Goal: Transaction & Acquisition: Purchase product/service

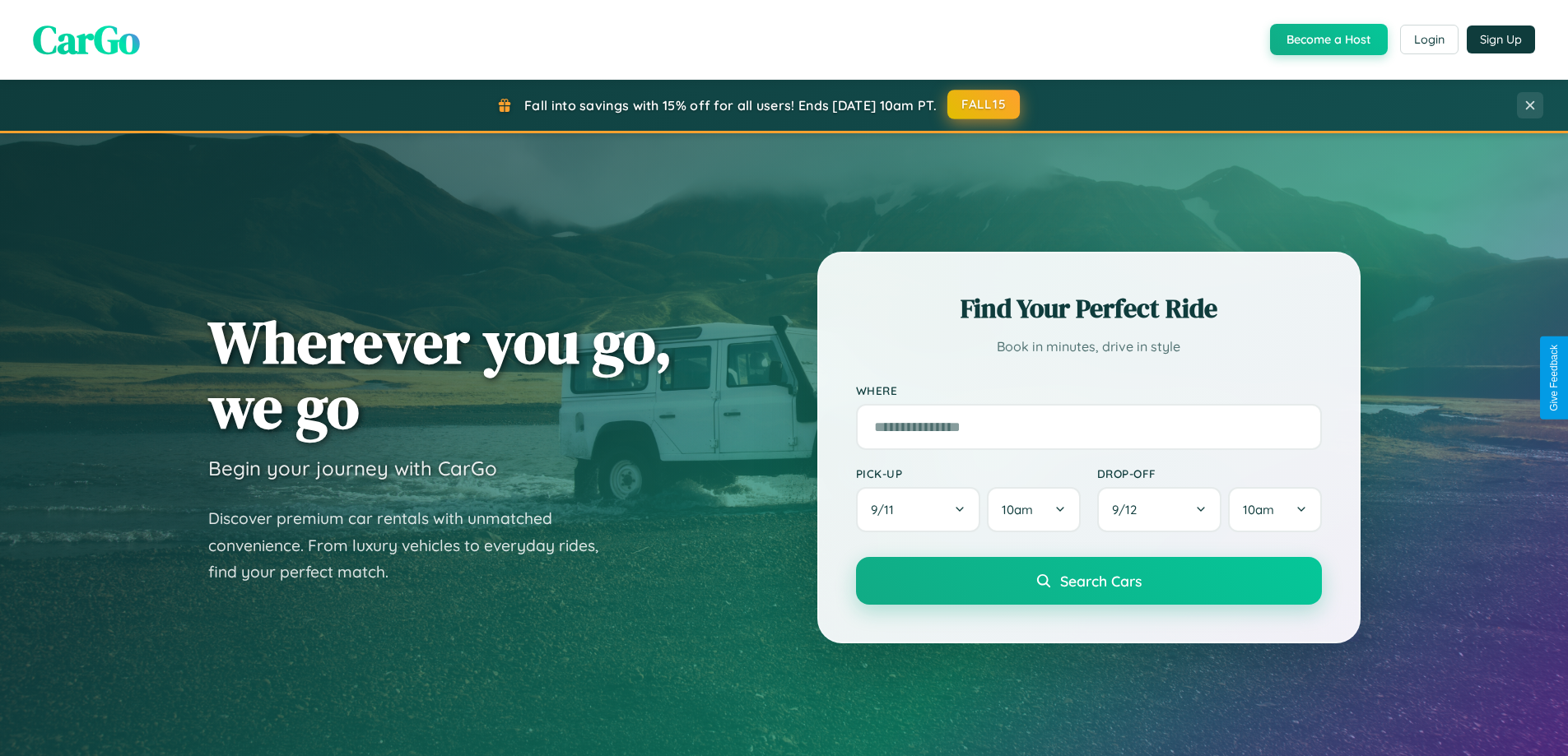
click at [985, 105] on button "FALL15" at bounding box center [983, 105] width 72 height 30
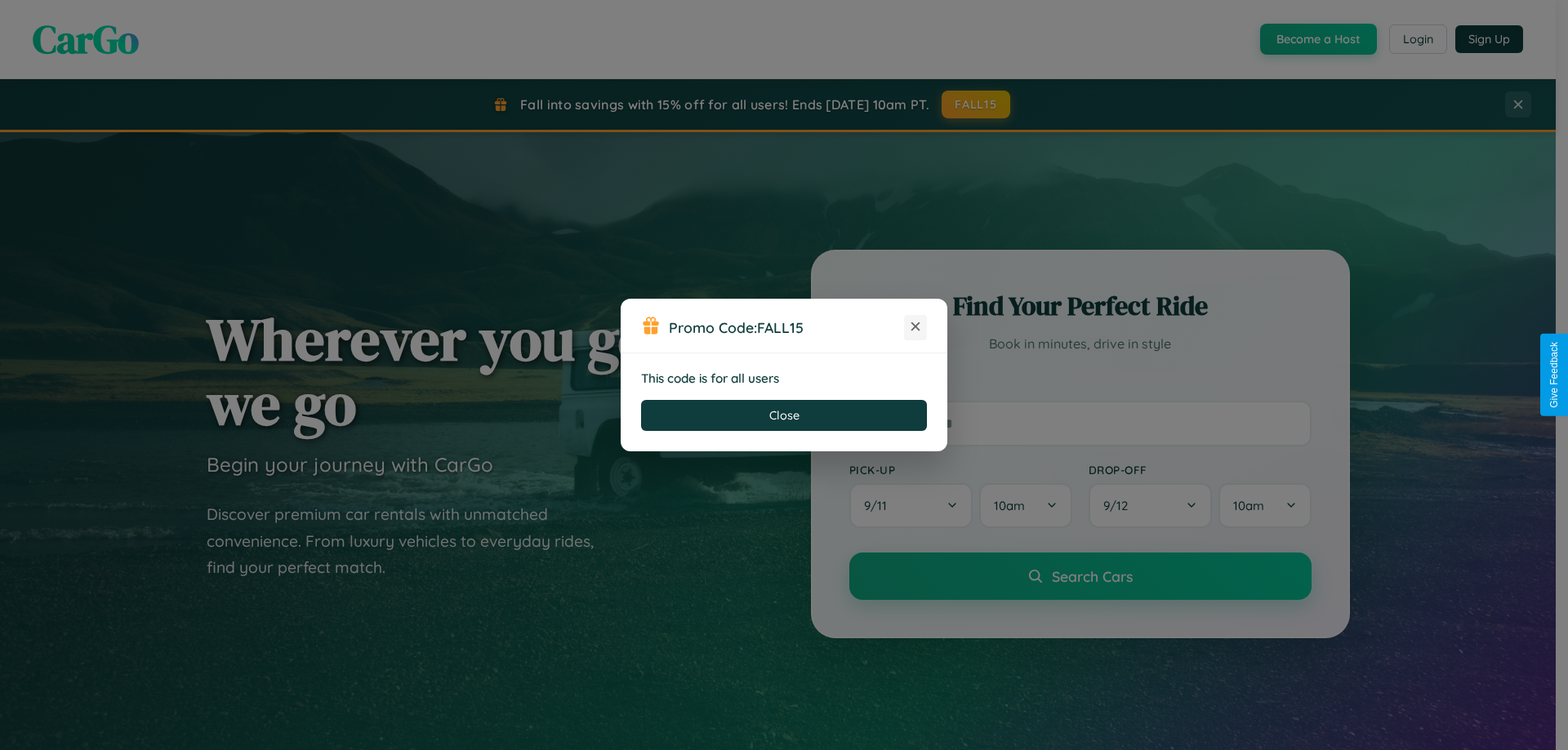
click at [916, 327] on icon at bounding box center [915, 327] width 16 height 16
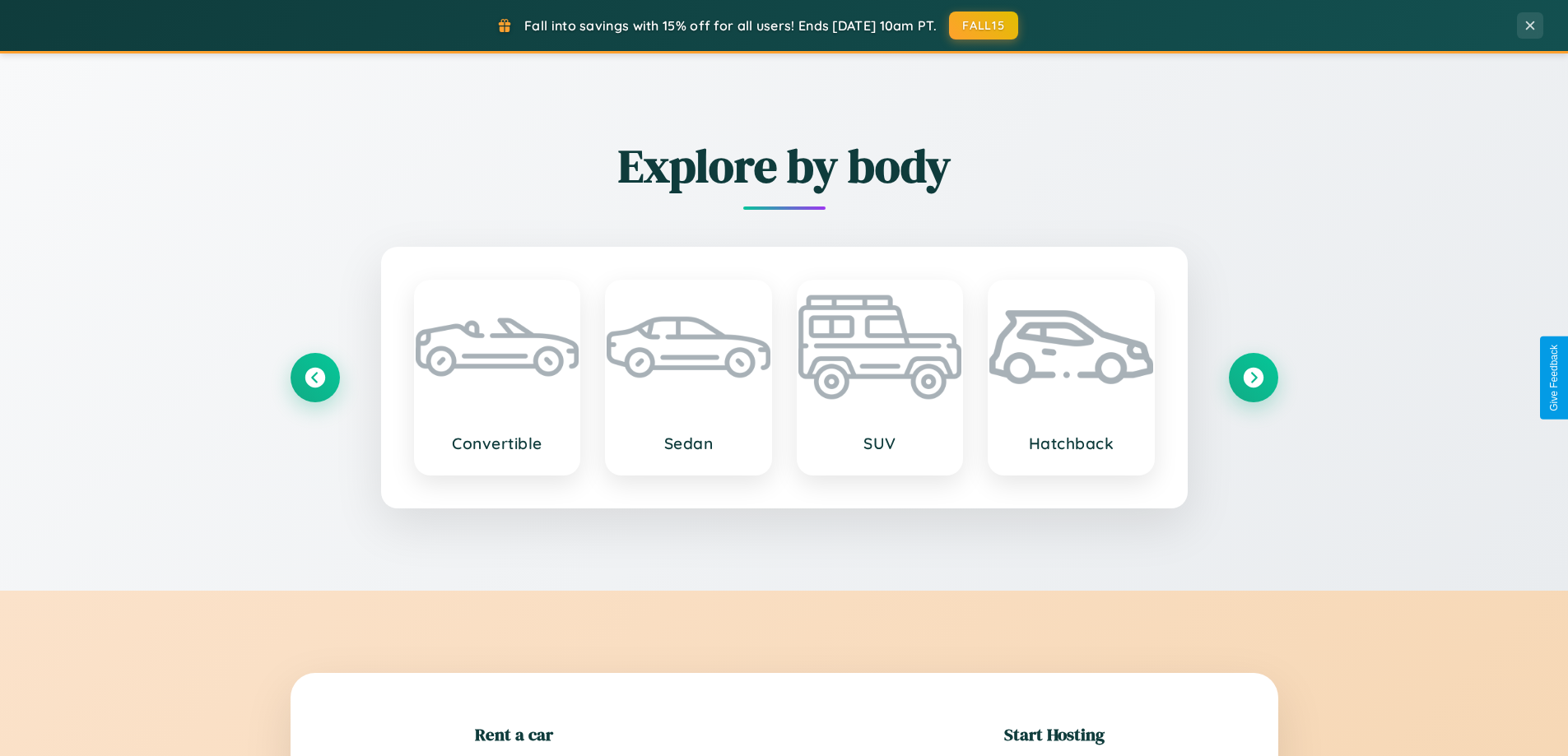
scroll to position [355, 0]
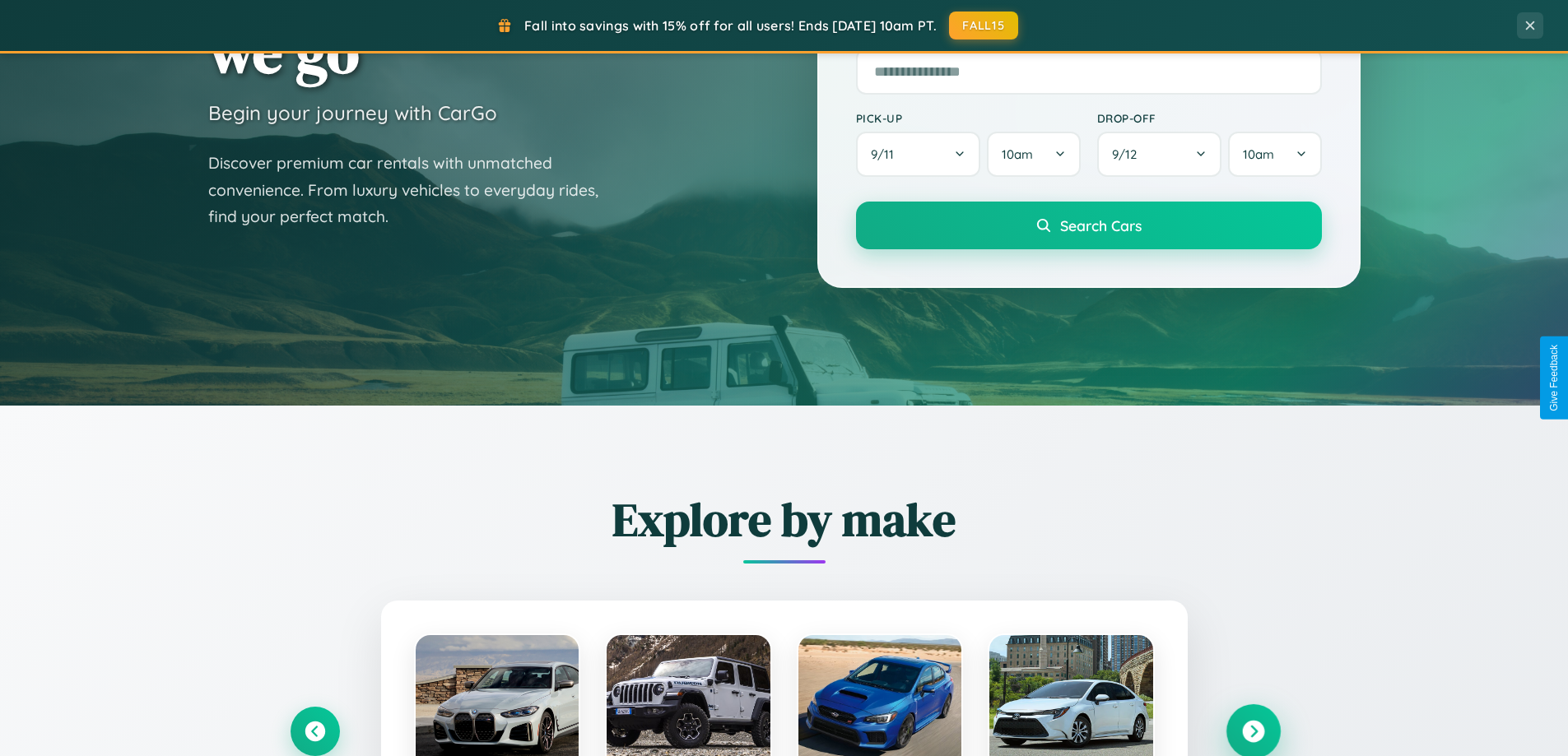
click at [1253, 732] on icon at bounding box center [1253, 732] width 22 height 22
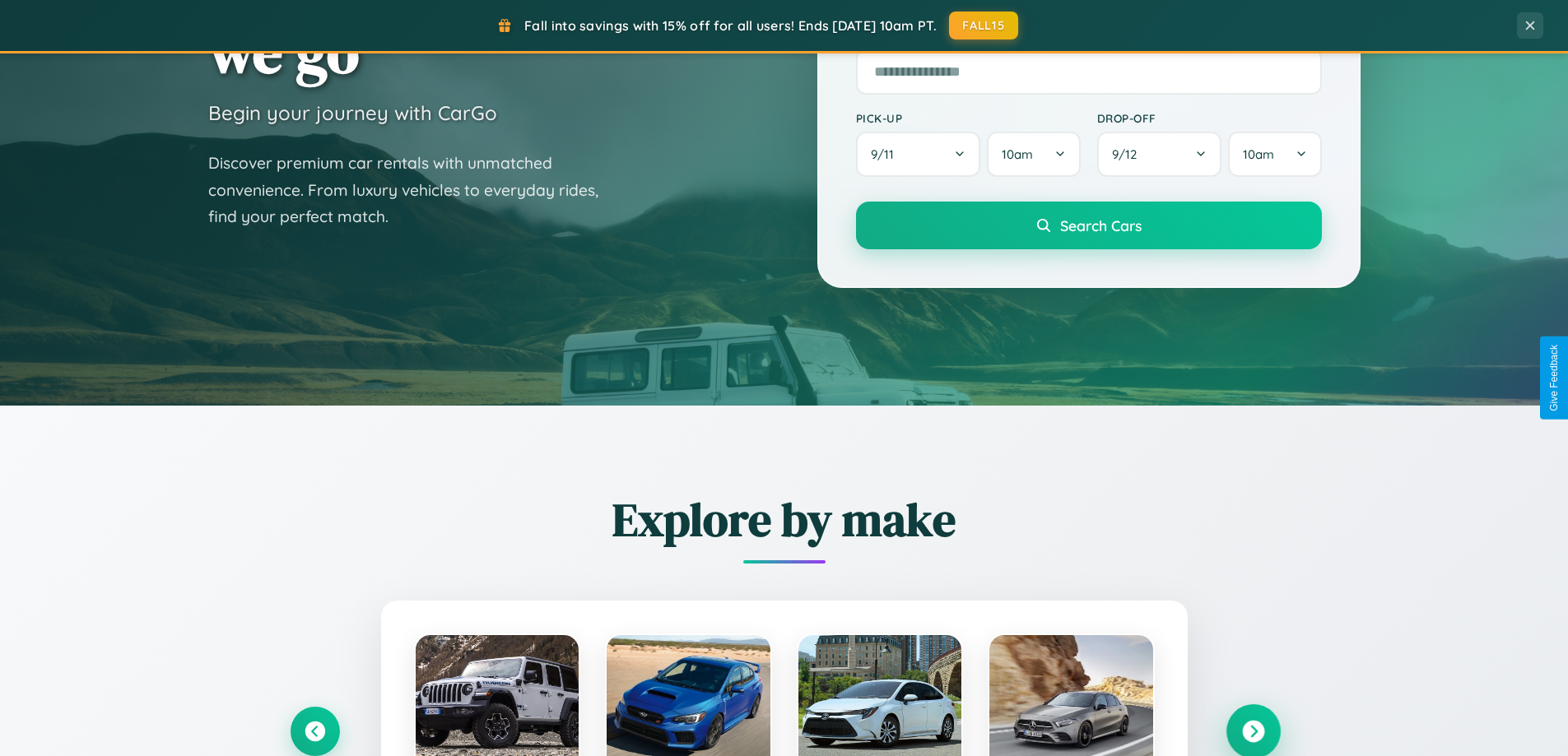
click at [1253, 730] on icon at bounding box center [1253, 732] width 22 height 22
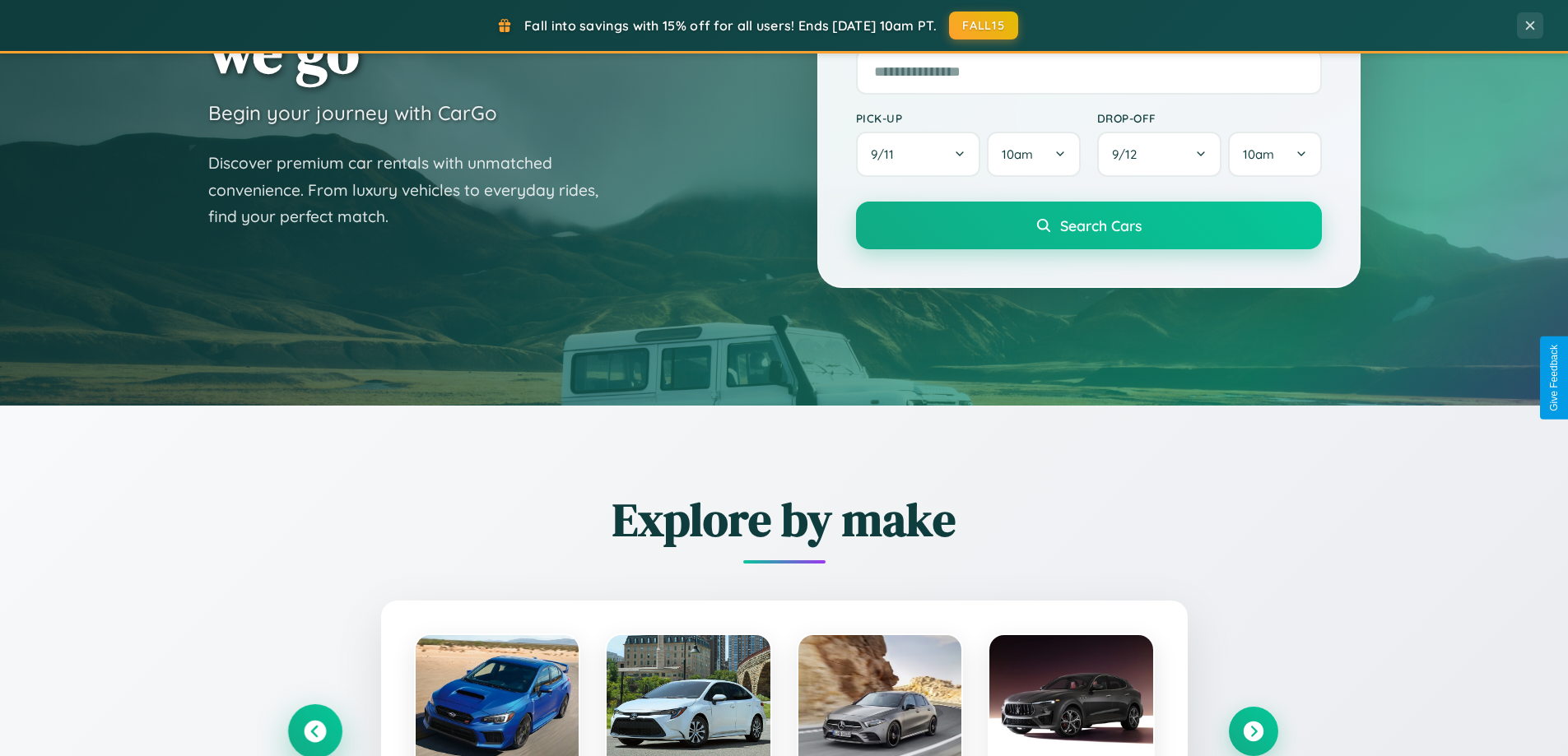
click at [314, 731] on icon at bounding box center [314, 732] width 22 height 22
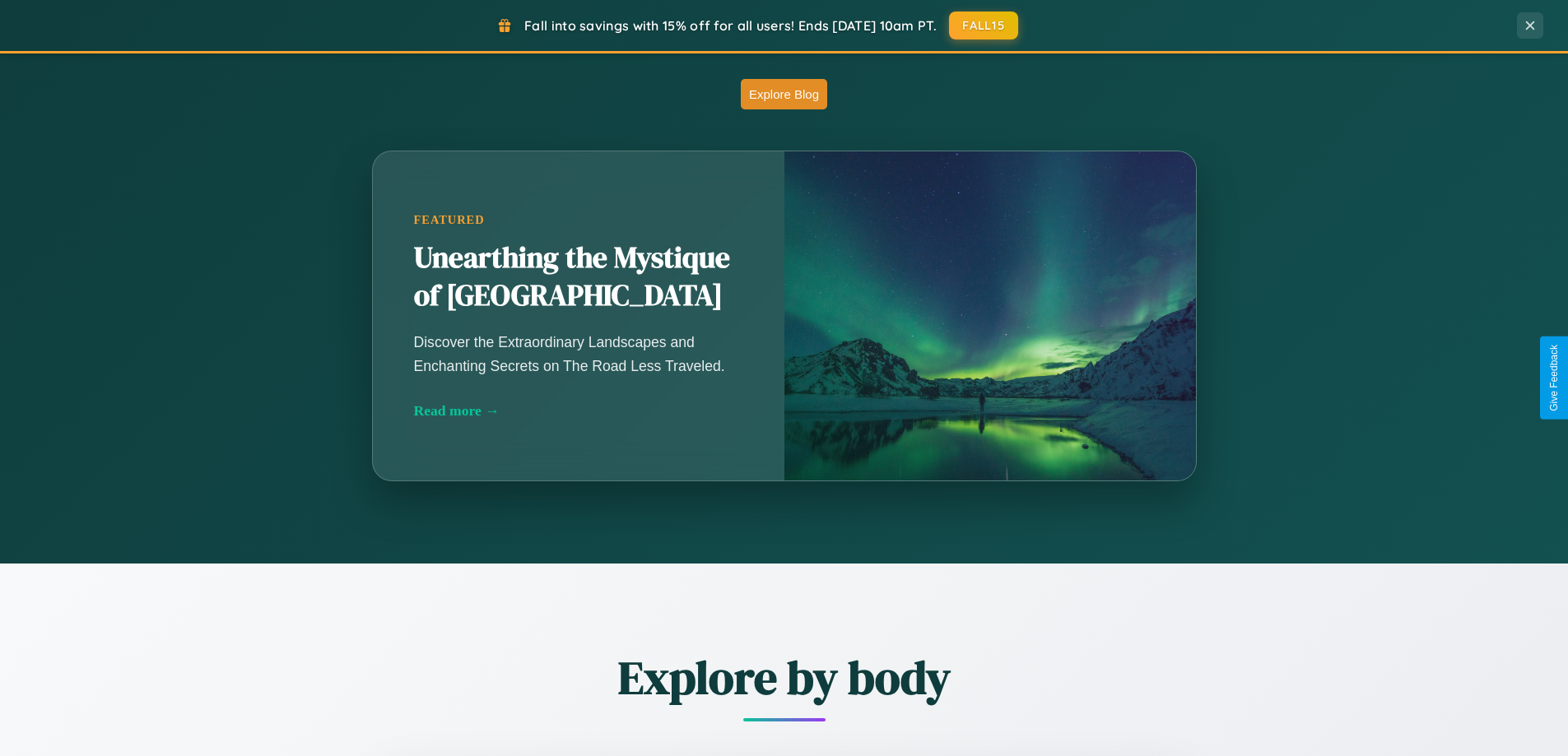
scroll to position [1449, 0]
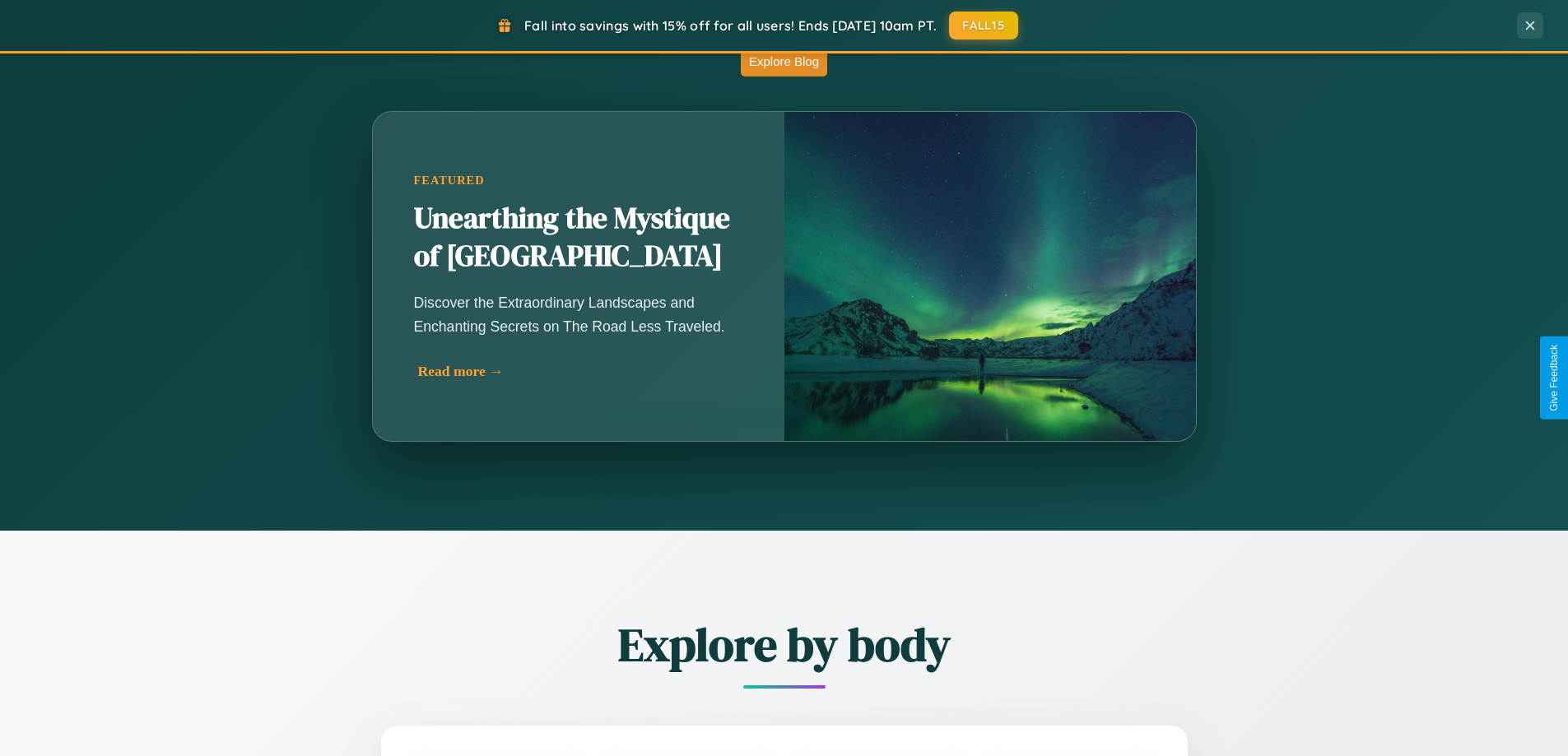
click at [578, 378] on div "Read more →" at bounding box center [582, 372] width 329 height 17
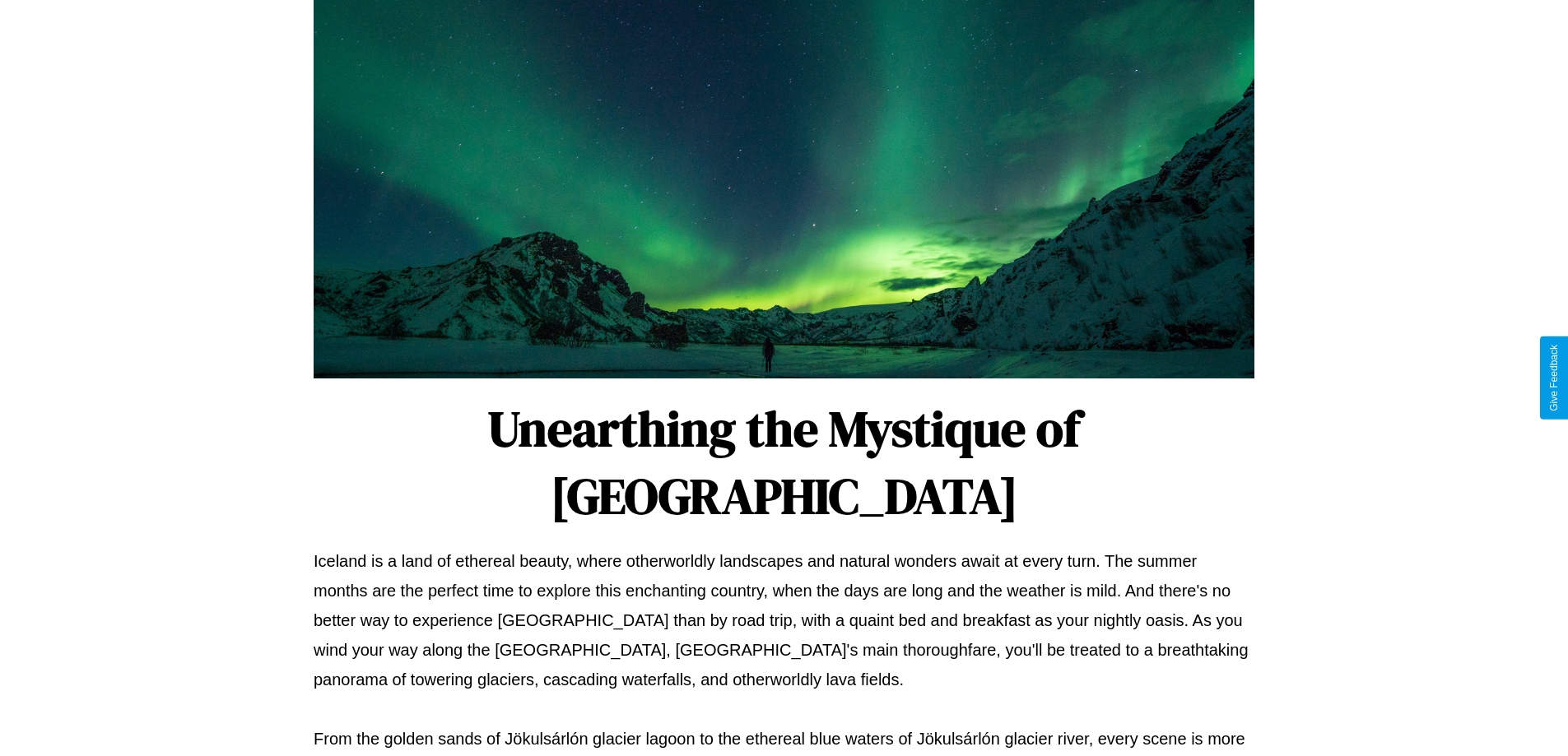
scroll to position [533, 0]
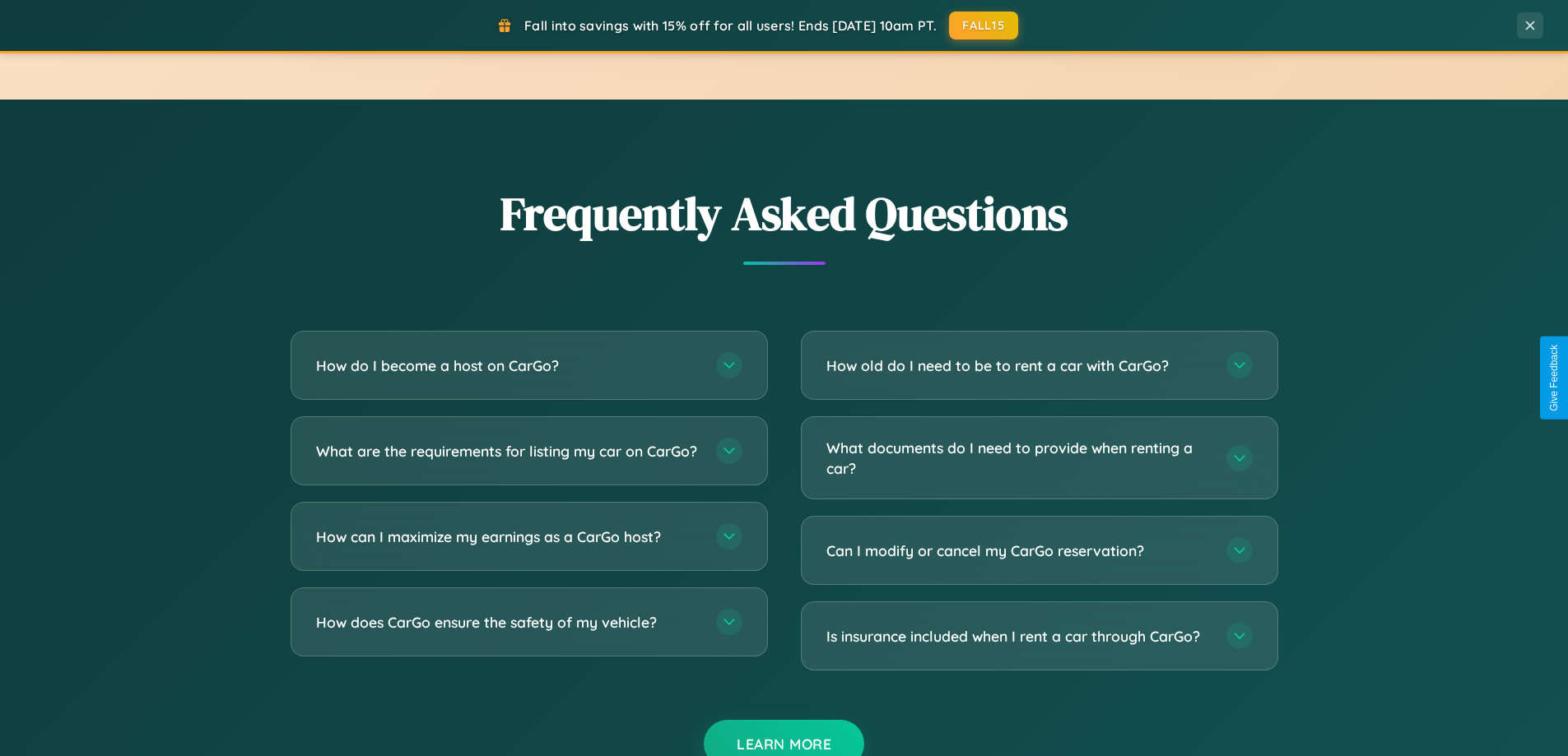
scroll to position [3167, 0]
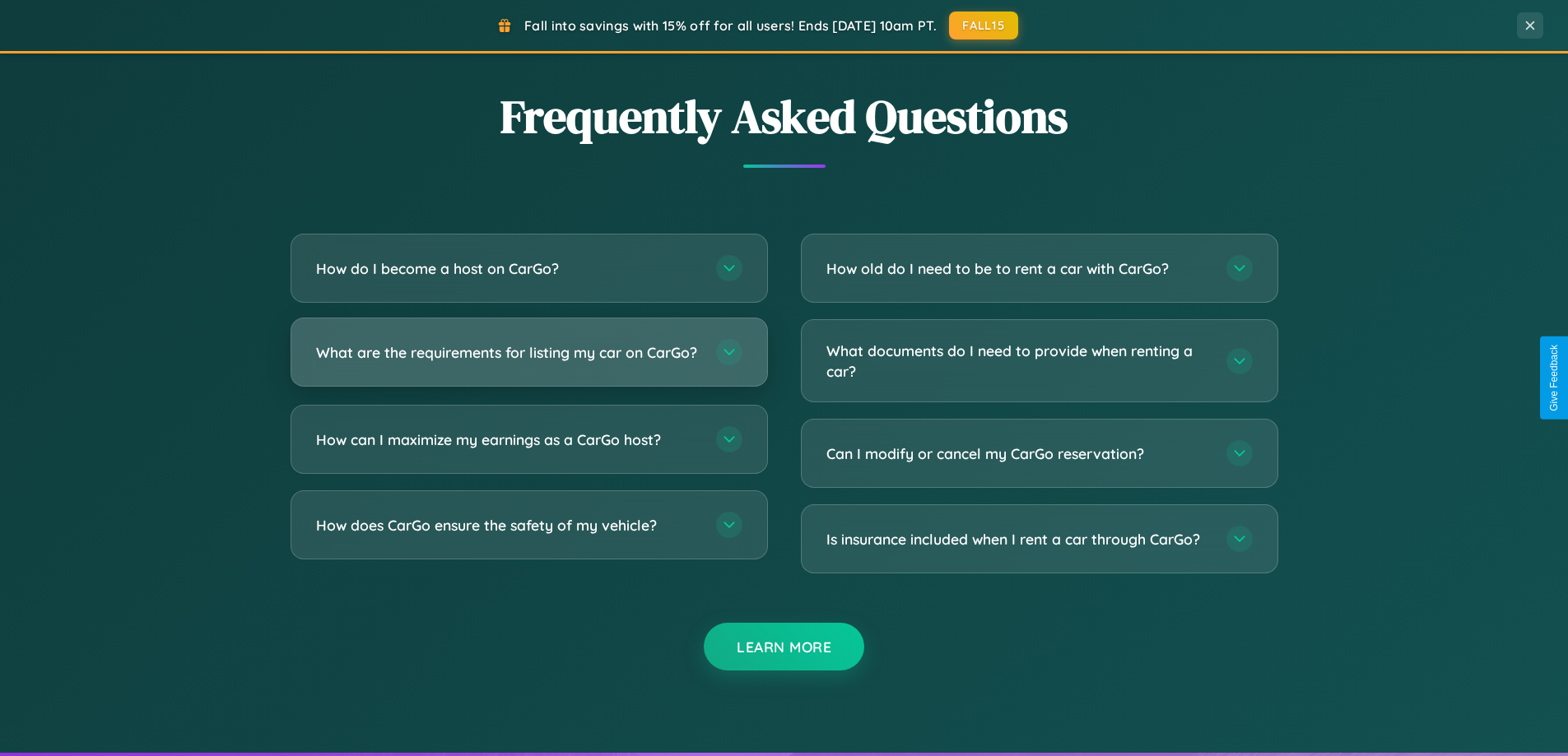
click at [528, 361] on h3 "What are the requirements for listing my car on CarGo?" at bounding box center [507, 353] width 383 height 21
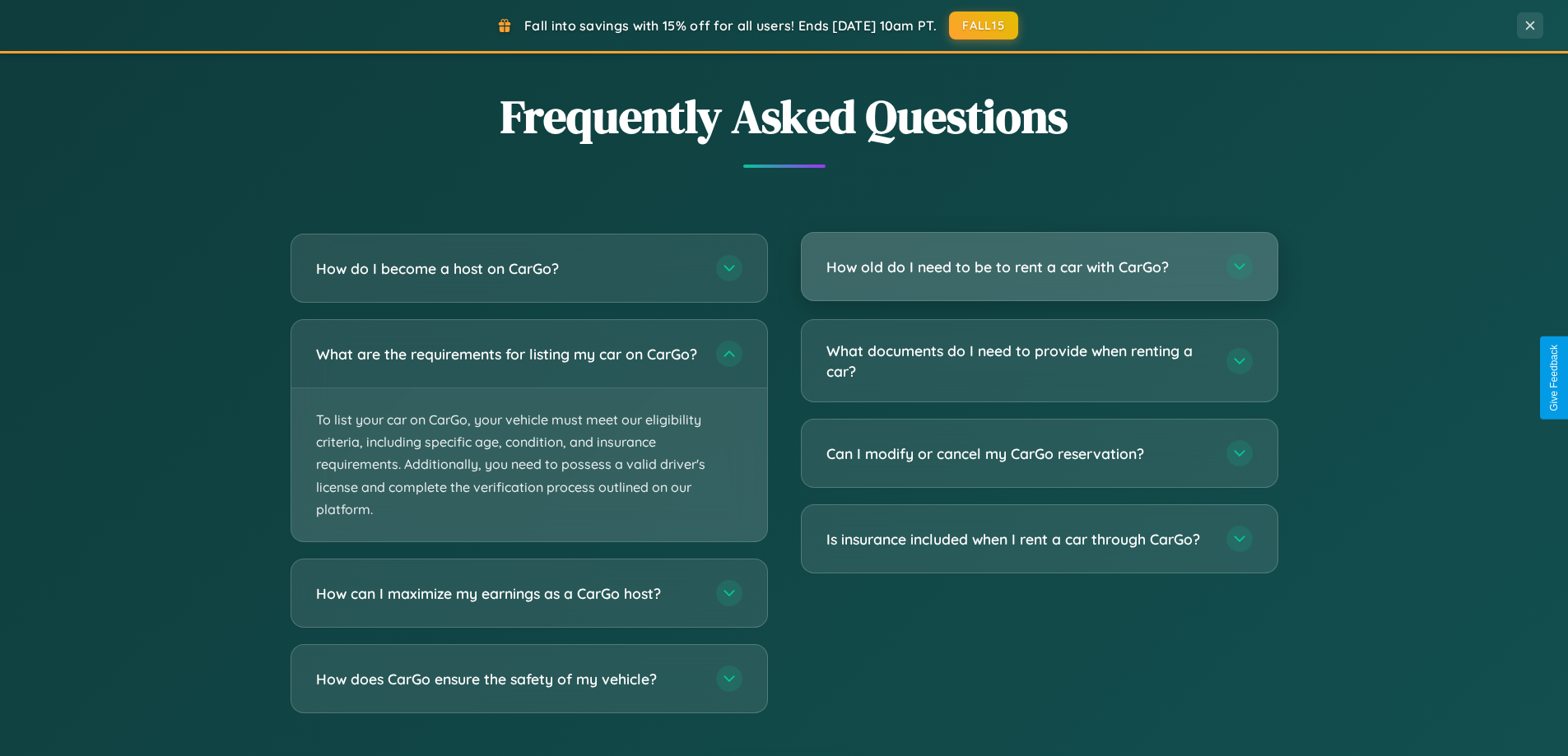
click at [1039, 268] on h3 "How old do I need to be to rent a car with CarGo?" at bounding box center [1018, 267] width 383 height 21
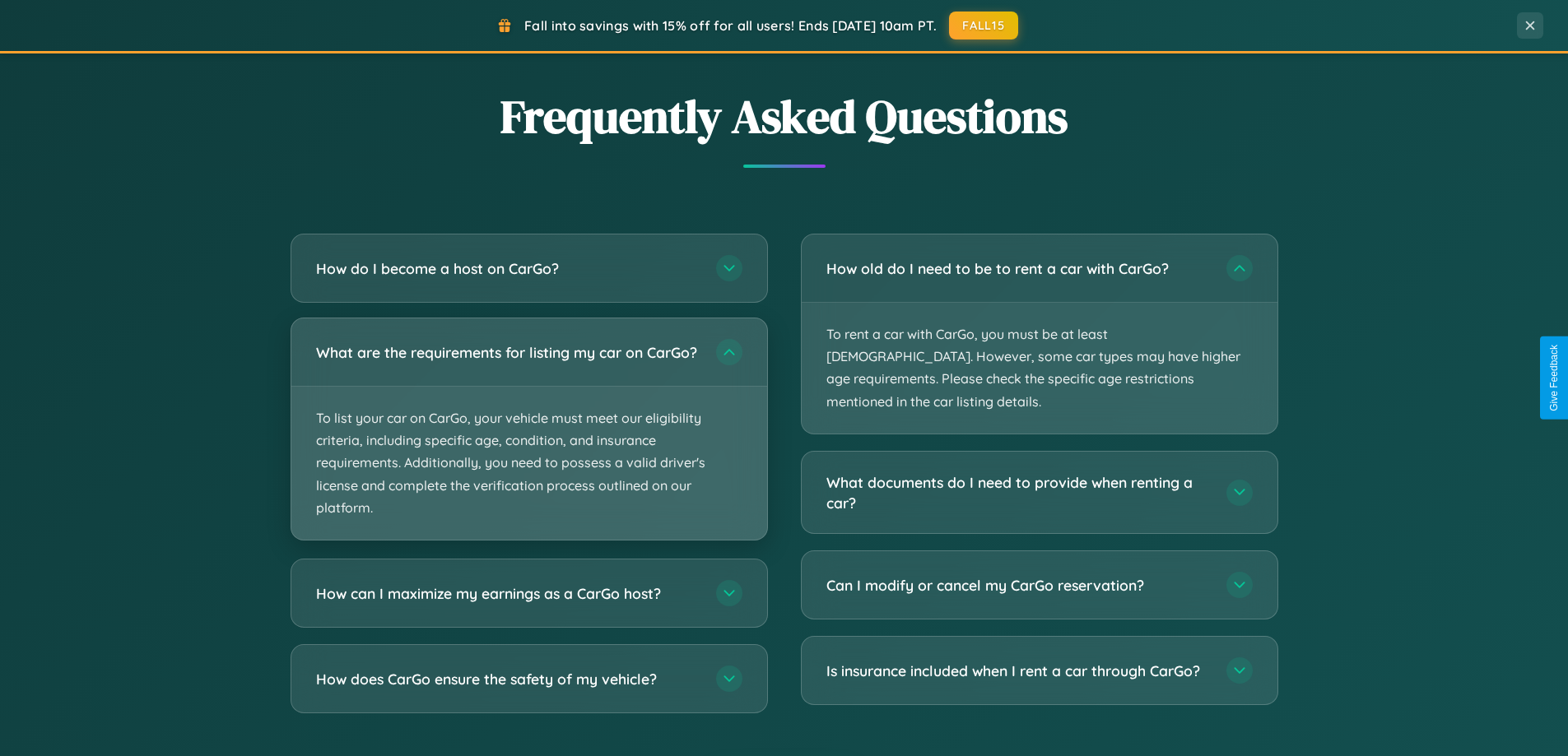
click at [528, 438] on p "To list your car on CarGo, your vehicle must meet our eligibility criteria, inc…" at bounding box center [529, 463] width 476 height 153
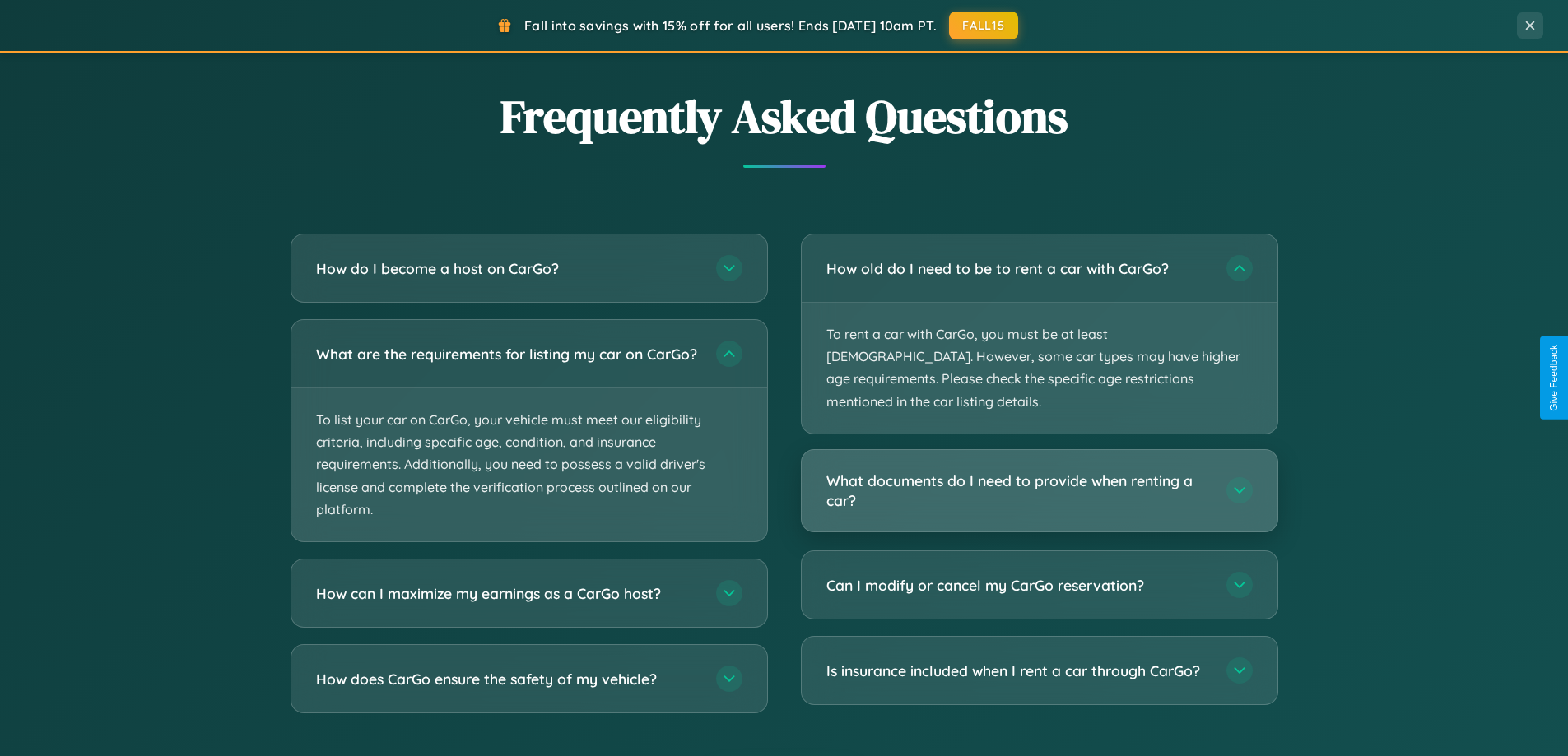
click at [1039, 471] on h3 "What documents do I need to provide when renting a car?" at bounding box center [1018, 491] width 383 height 40
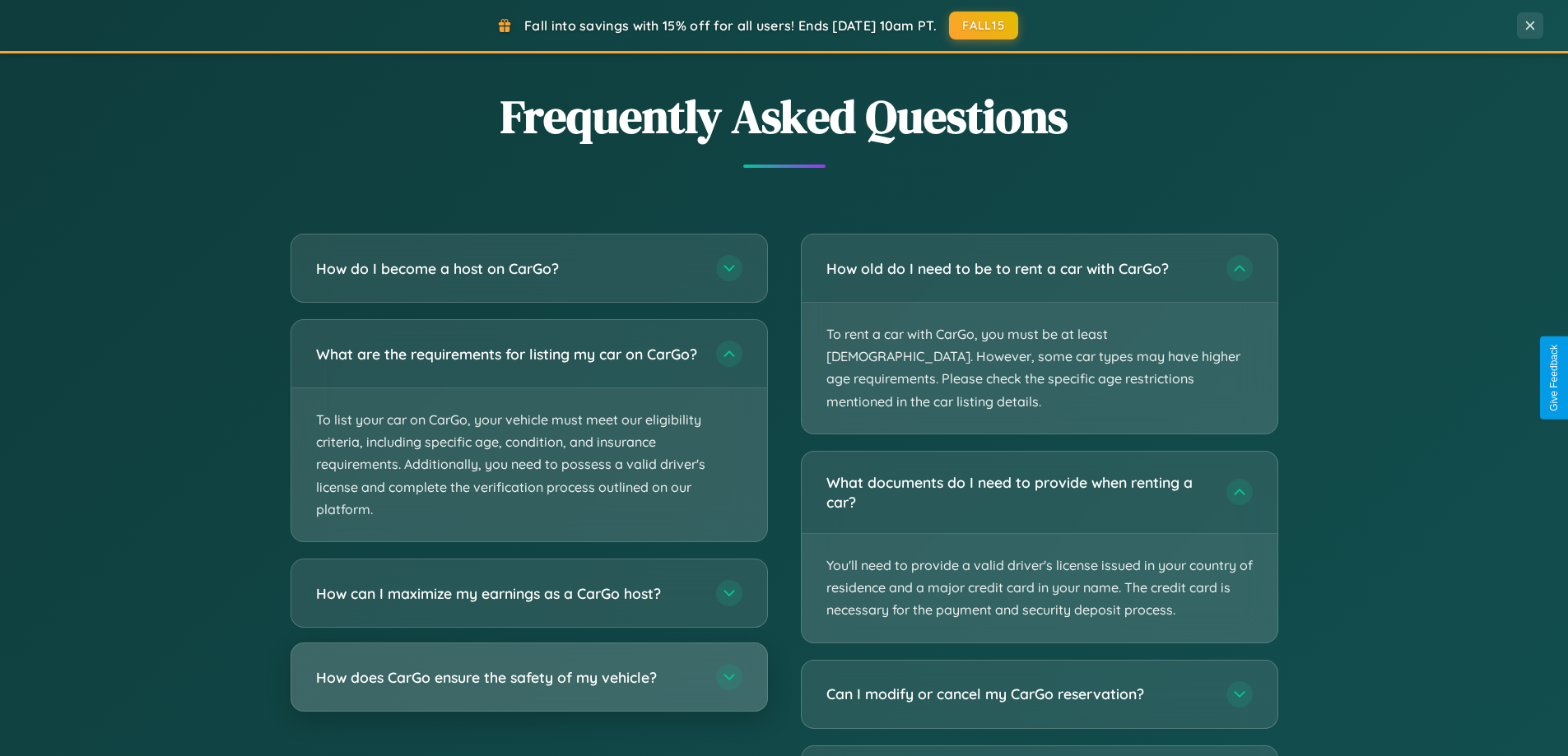
click at [528, 688] on h3 "How does CarGo ensure the safety of my vehicle?" at bounding box center [507, 678] width 383 height 21
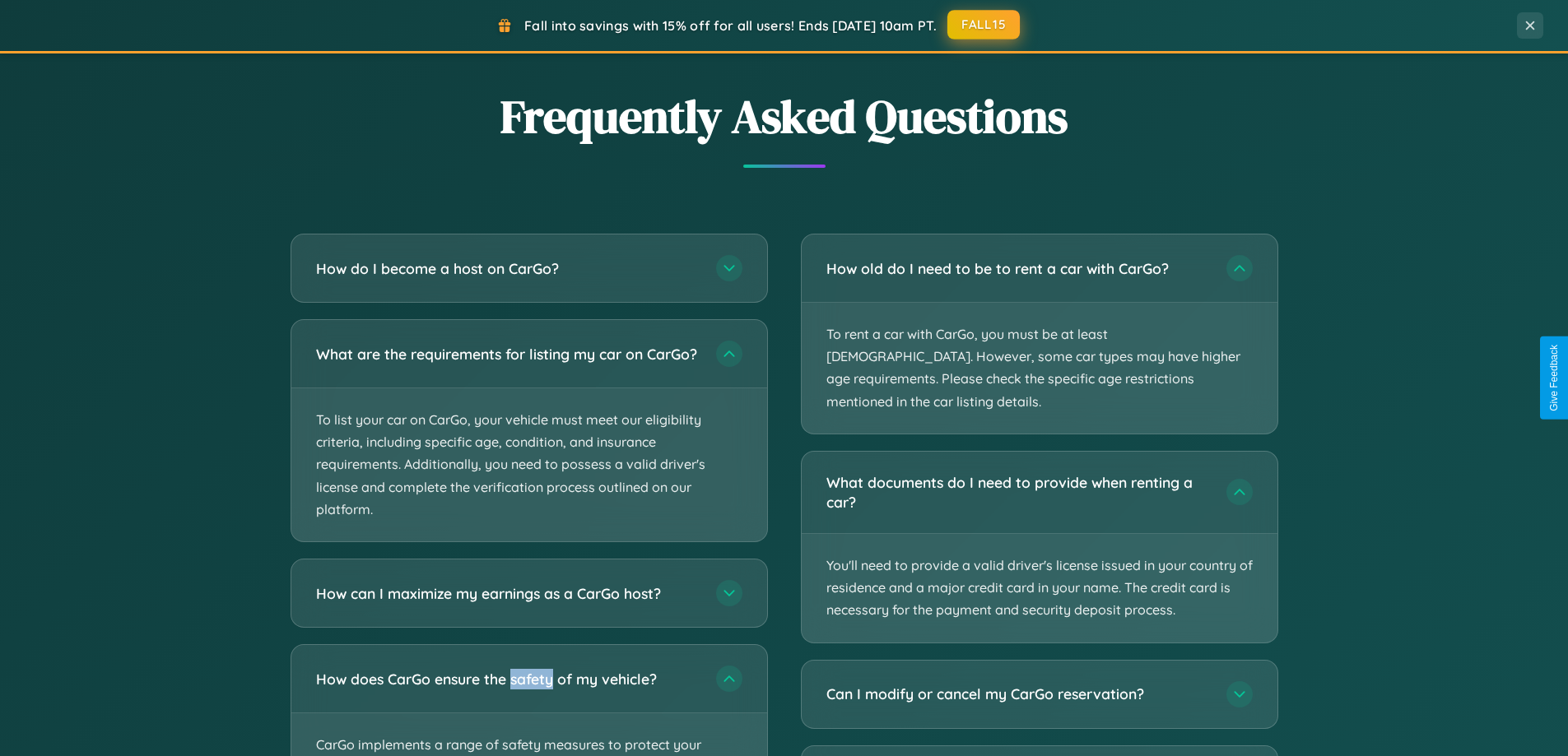
click at [985, 24] on button "FALL15" at bounding box center [983, 24] width 72 height 30
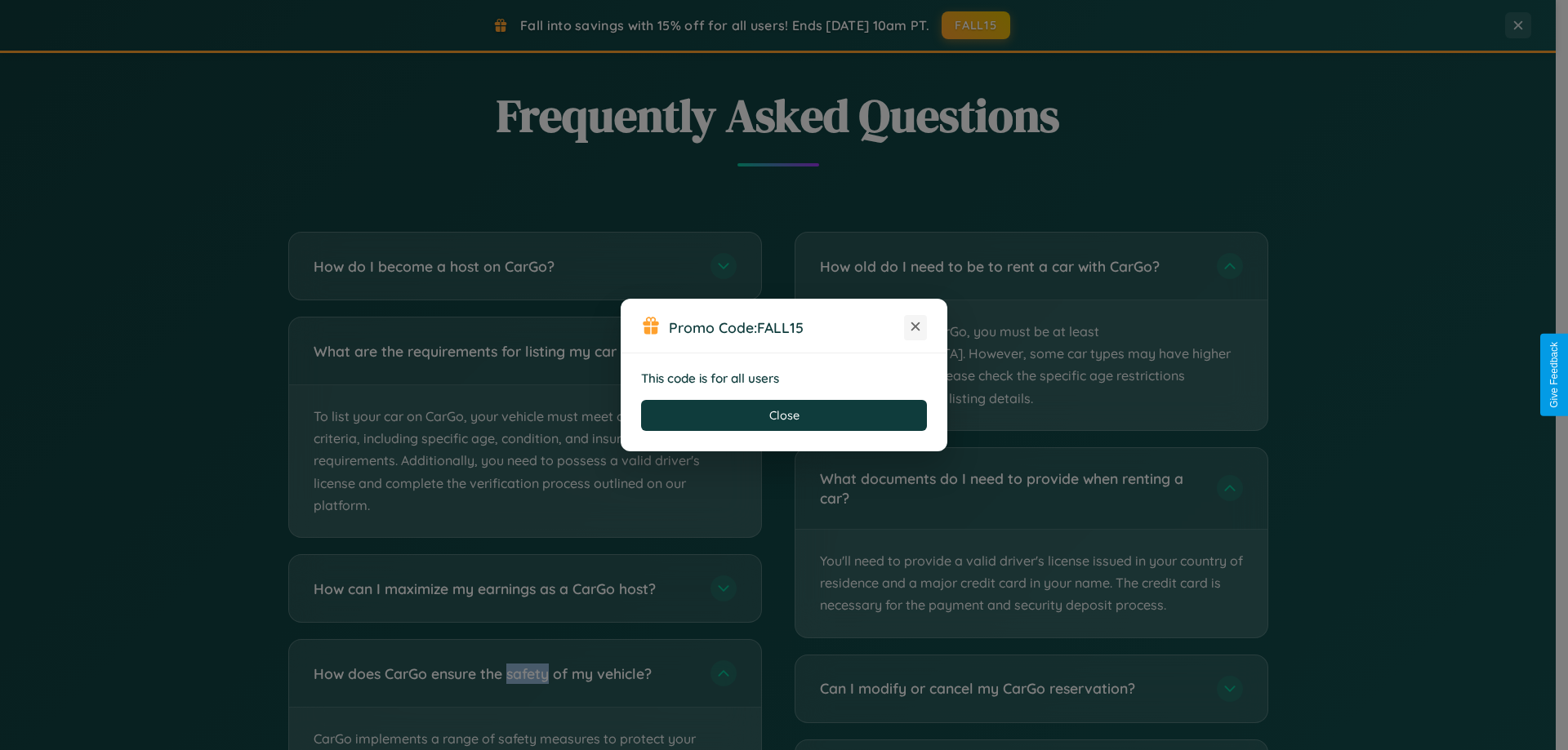
click at [916, 327] on icon at bounding box center [915, 327] width 16 height 16
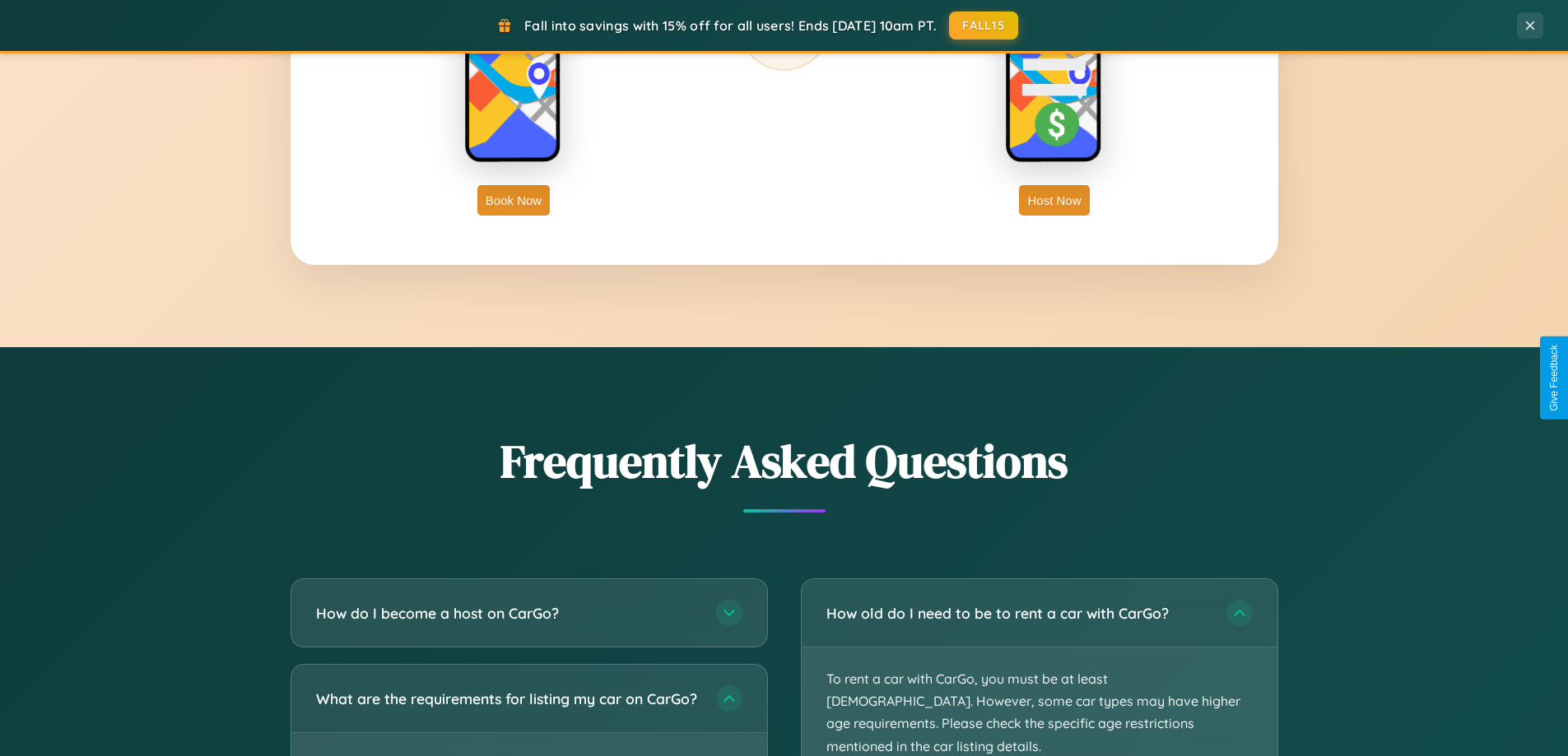
scroll to position [2644, 0]
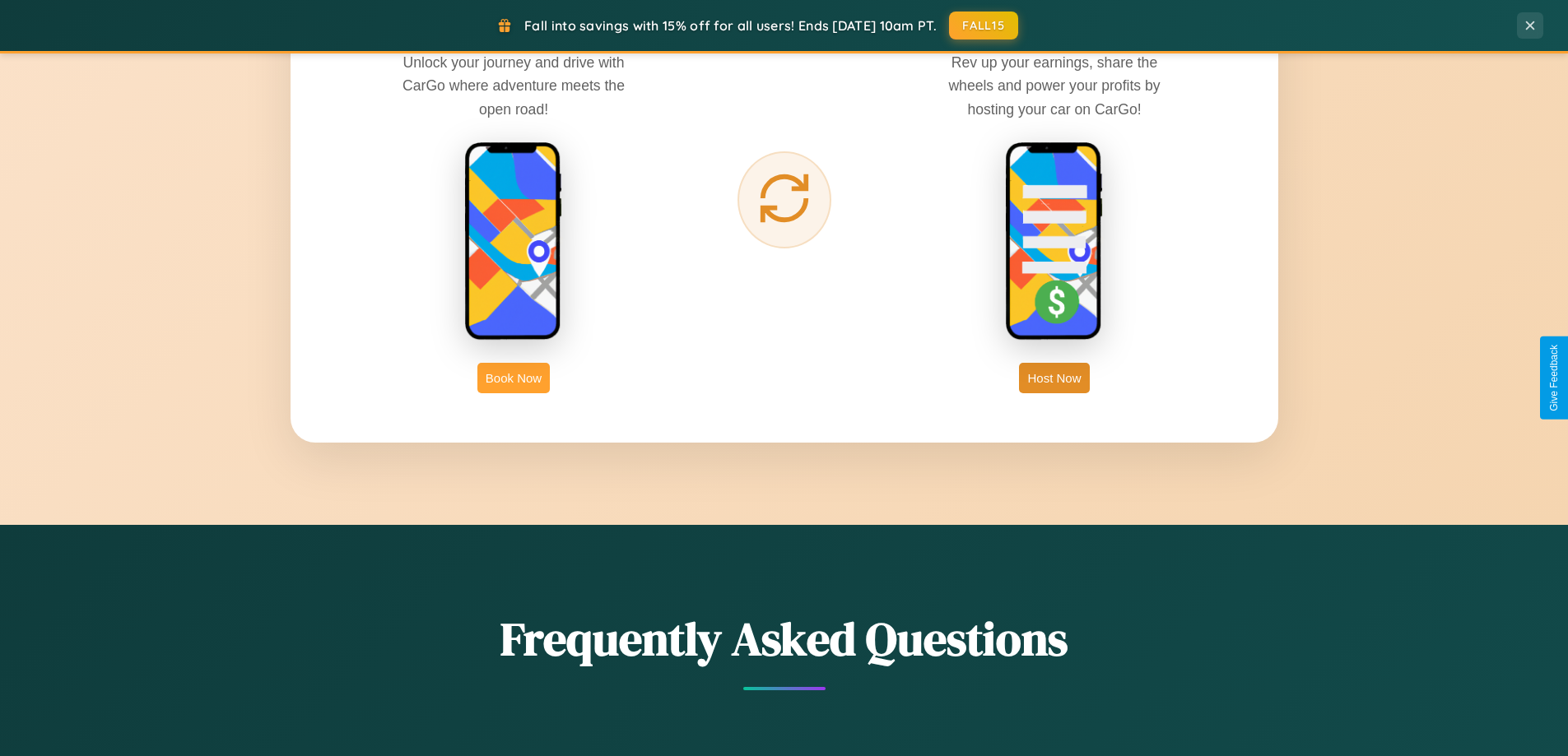
click at [513, 378] on button "Book Now" at bounding box center [513, 378] width 72 height 31
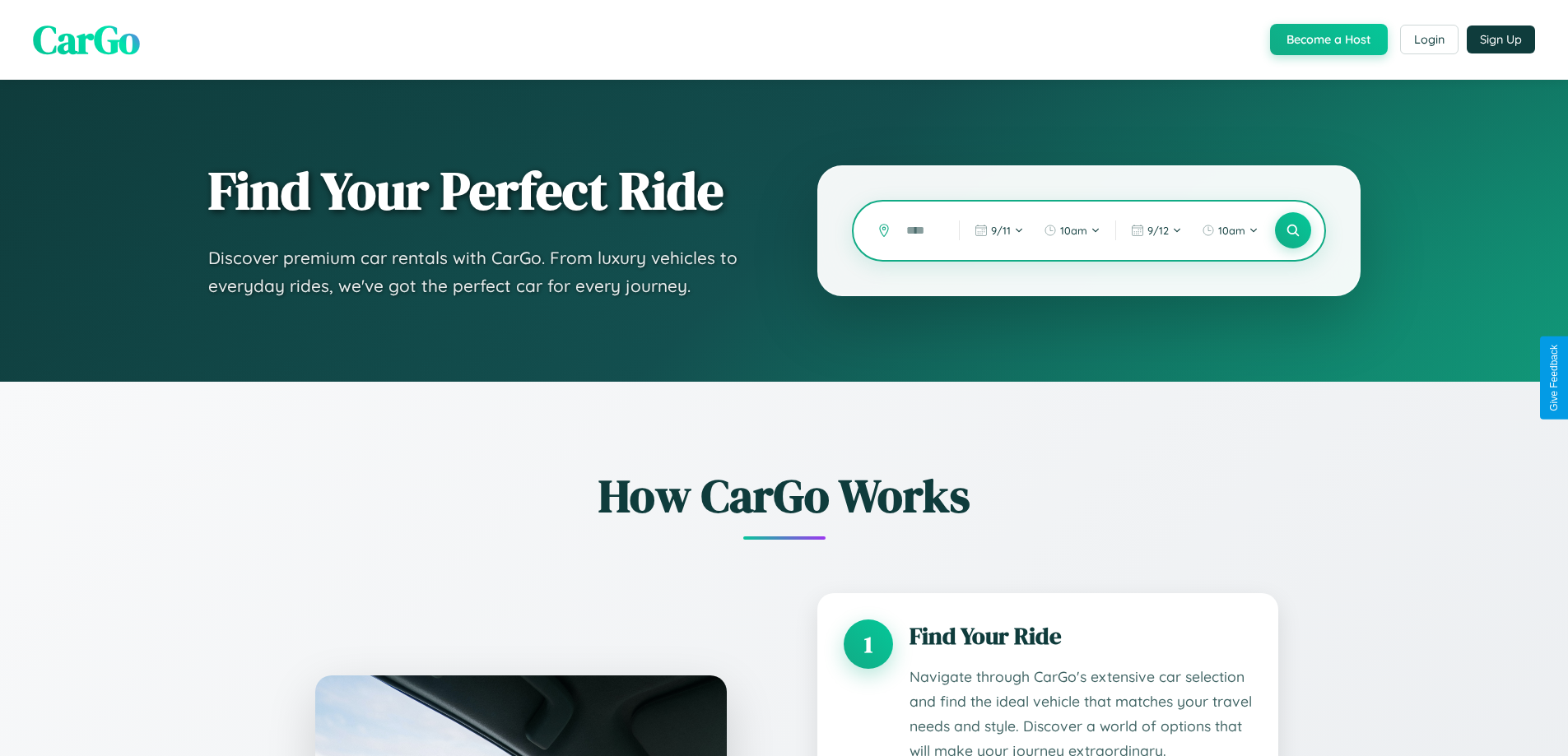
click at [920, 230] on input "text" at bounding box center [920, 230] width 45 height 29
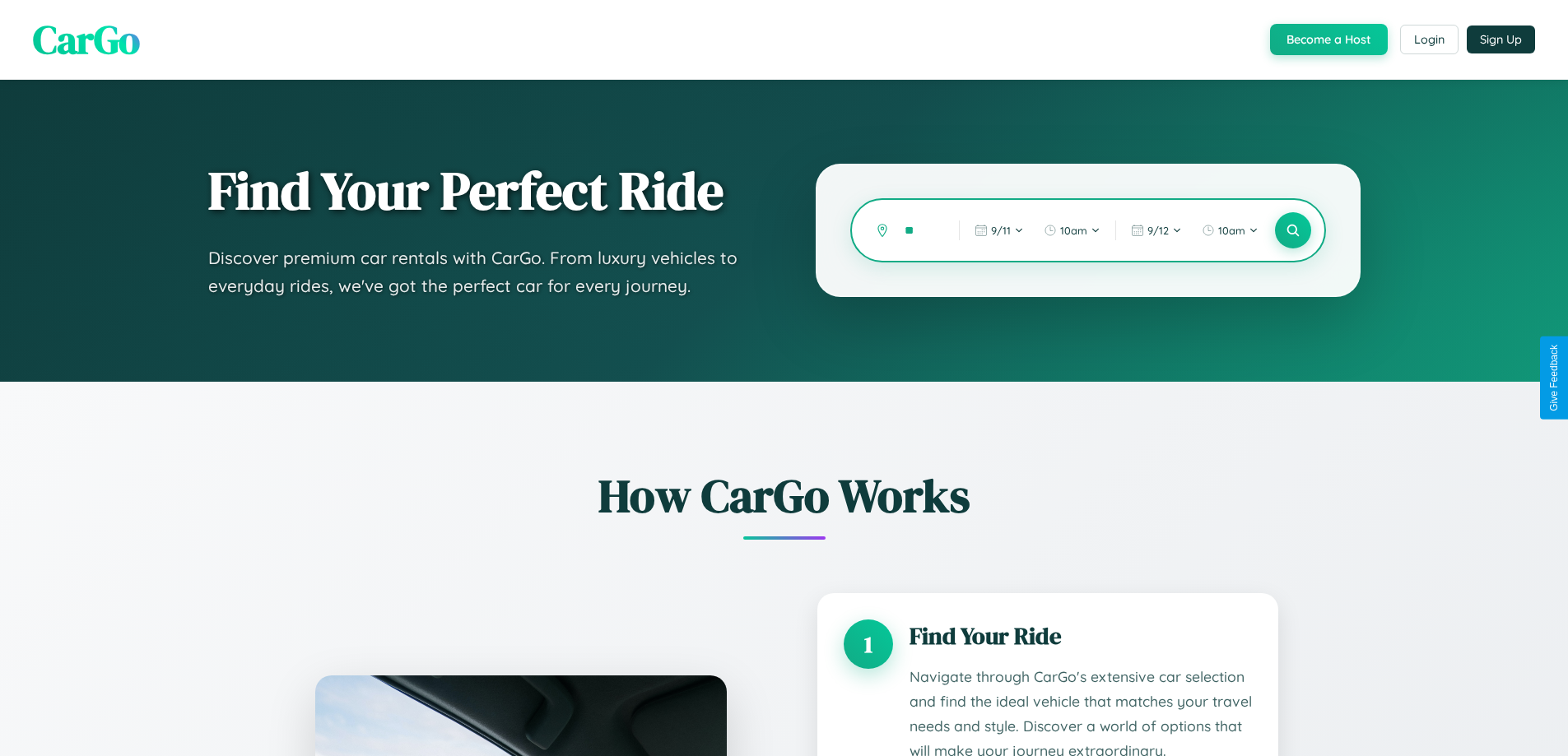
type input "*"
type input "*****"
click at [1292, 230] on icon at bounding box center [1293, 230] width 16 height 16
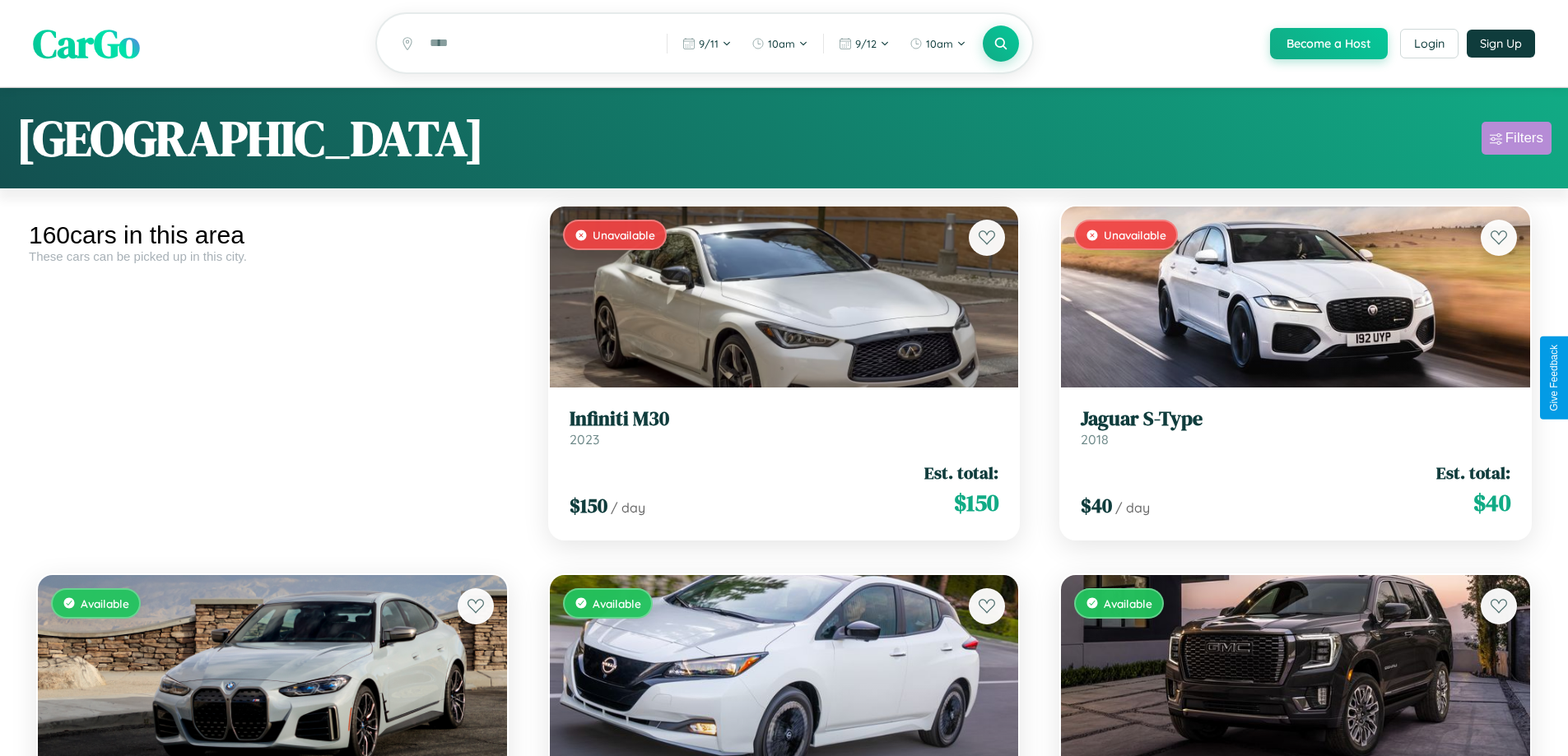
click at [1516, 141] on div "Filters" at bounding box center [1523, 138] width 38 height 17
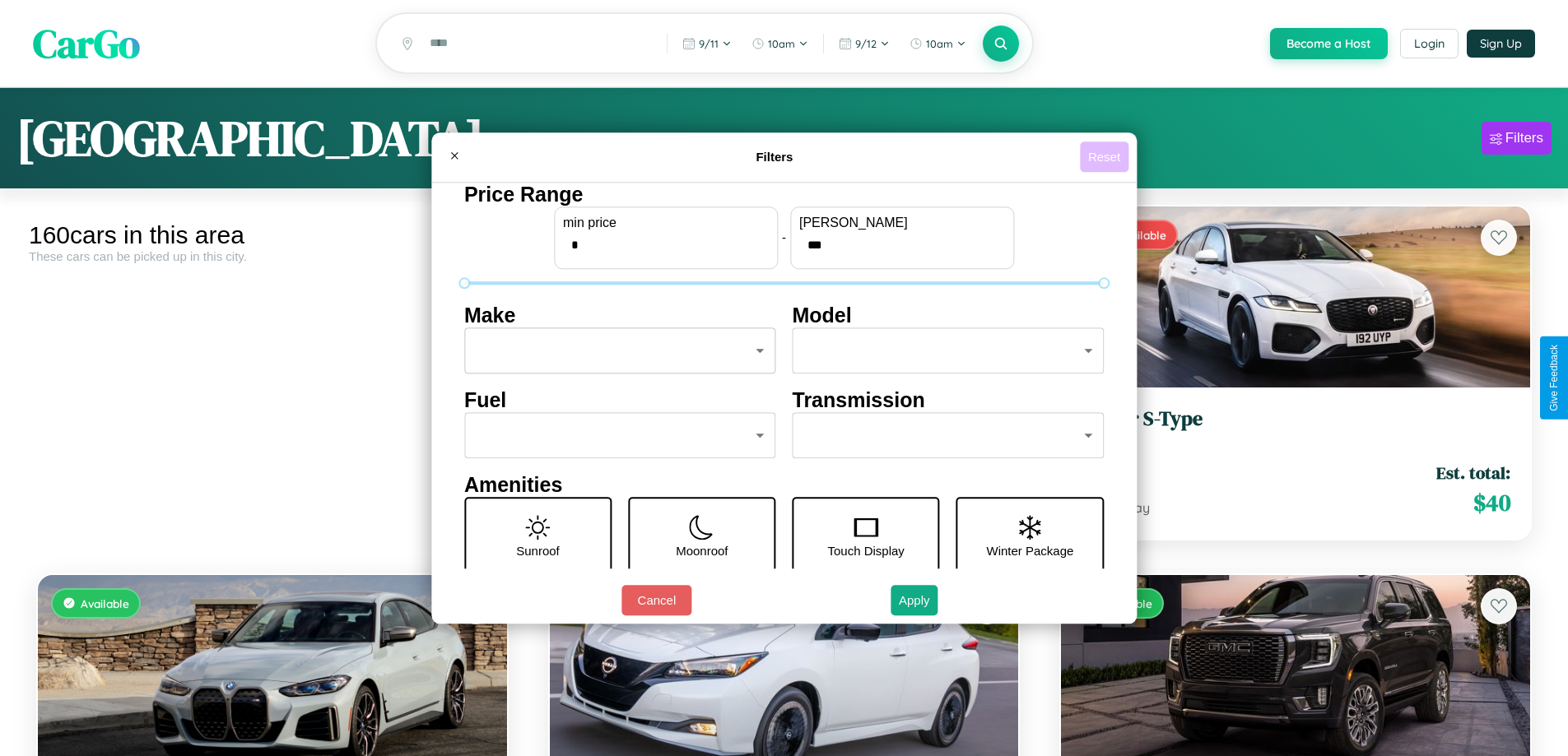
click at [1106, 156] on button "Reset" at bounding box center [1104, 156] width 49 height 31
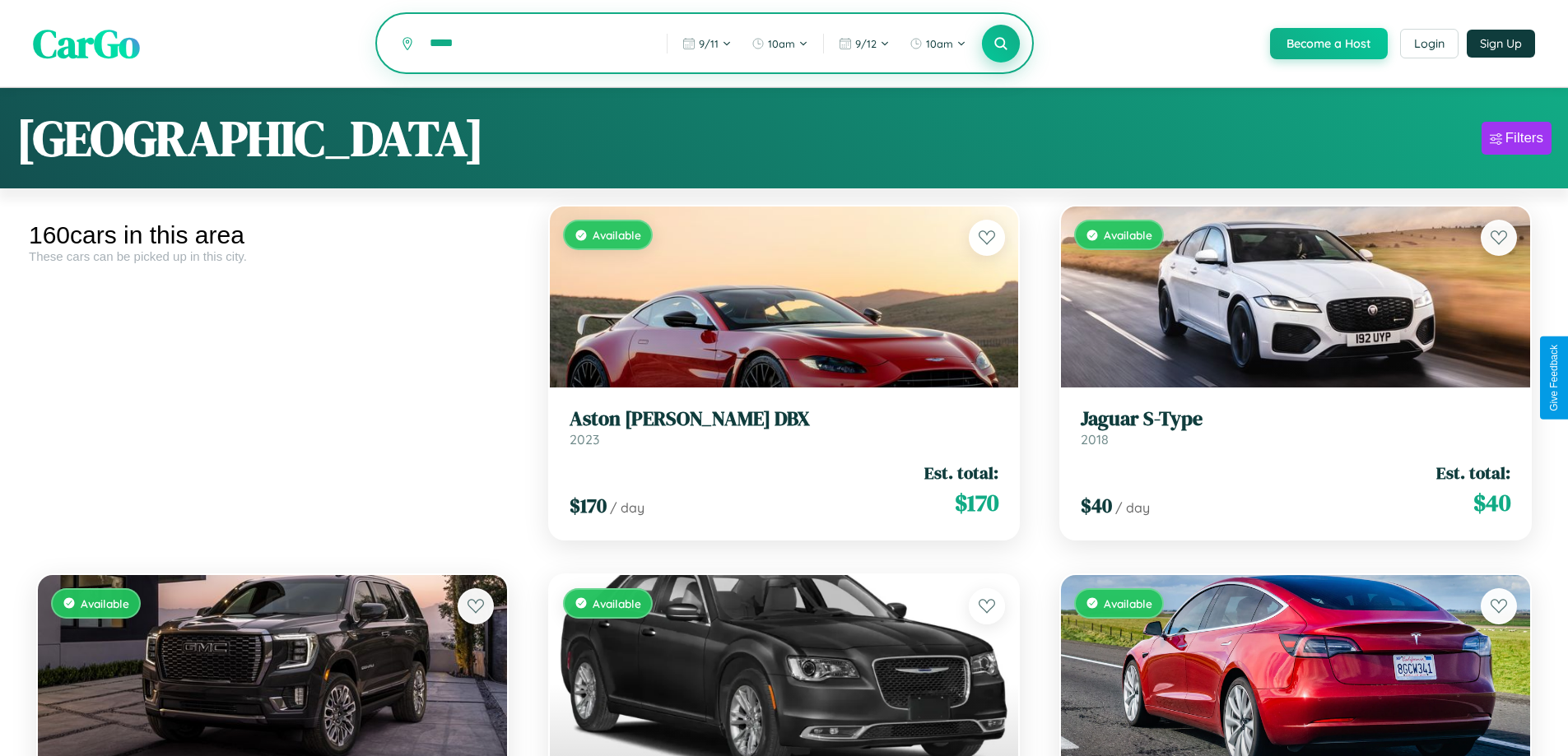
type input "*****"
click at [1000, 45] on icon at bounding box center [1001, 44] width 16 height 16
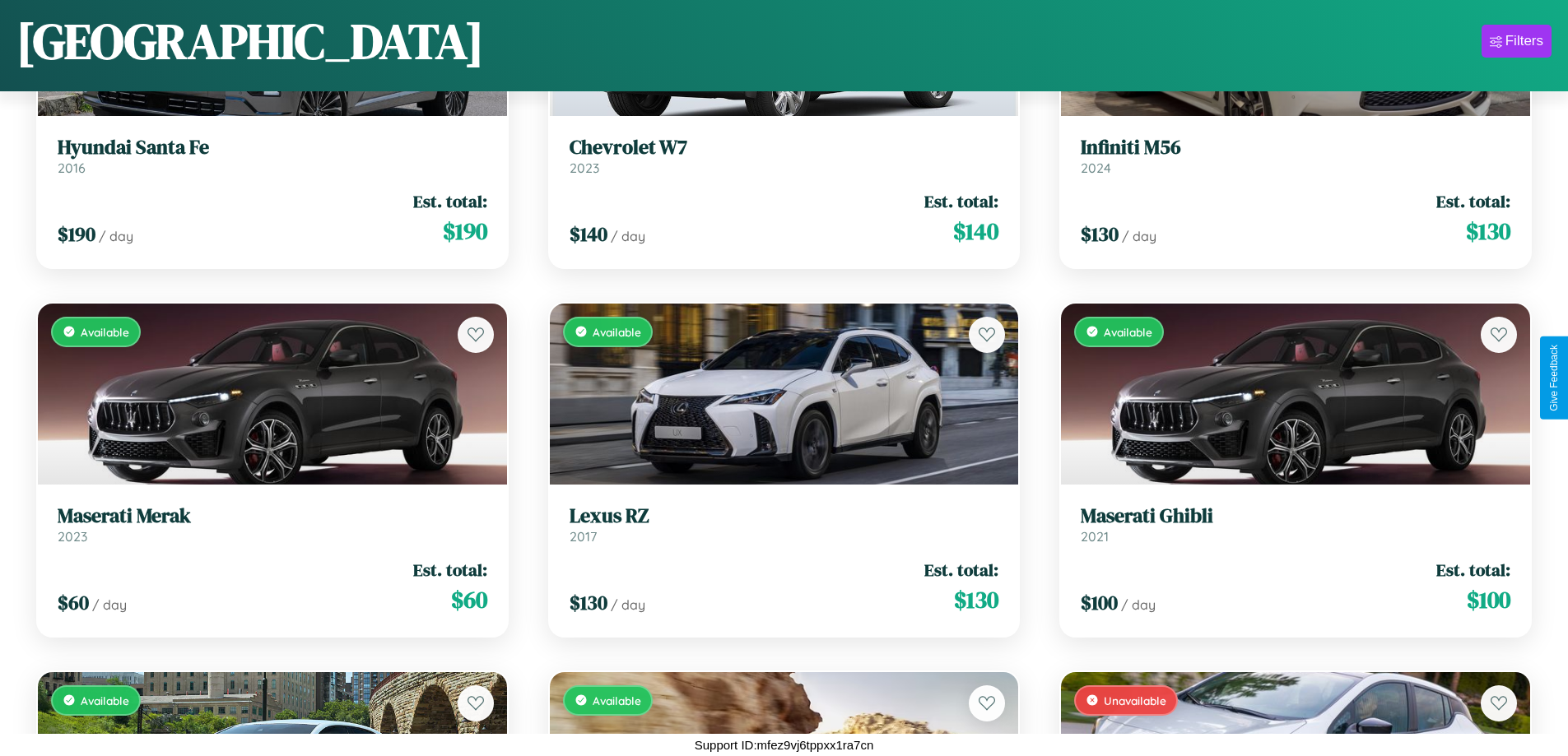
scroll to position [16448, 0]
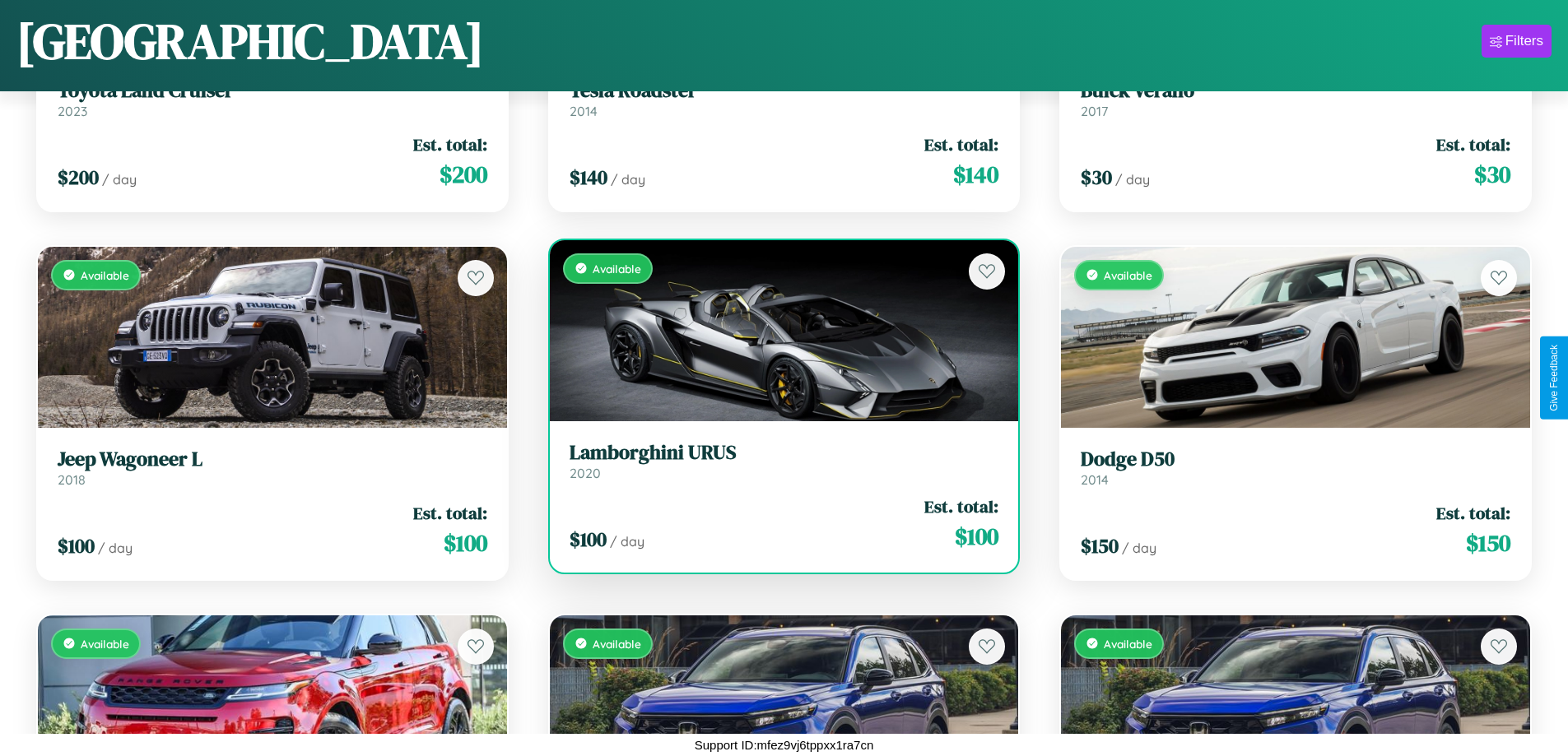
click at [777, 464] on h3 "Lamborghini URUS" at bounding box center [784, 452] width 430 height 24
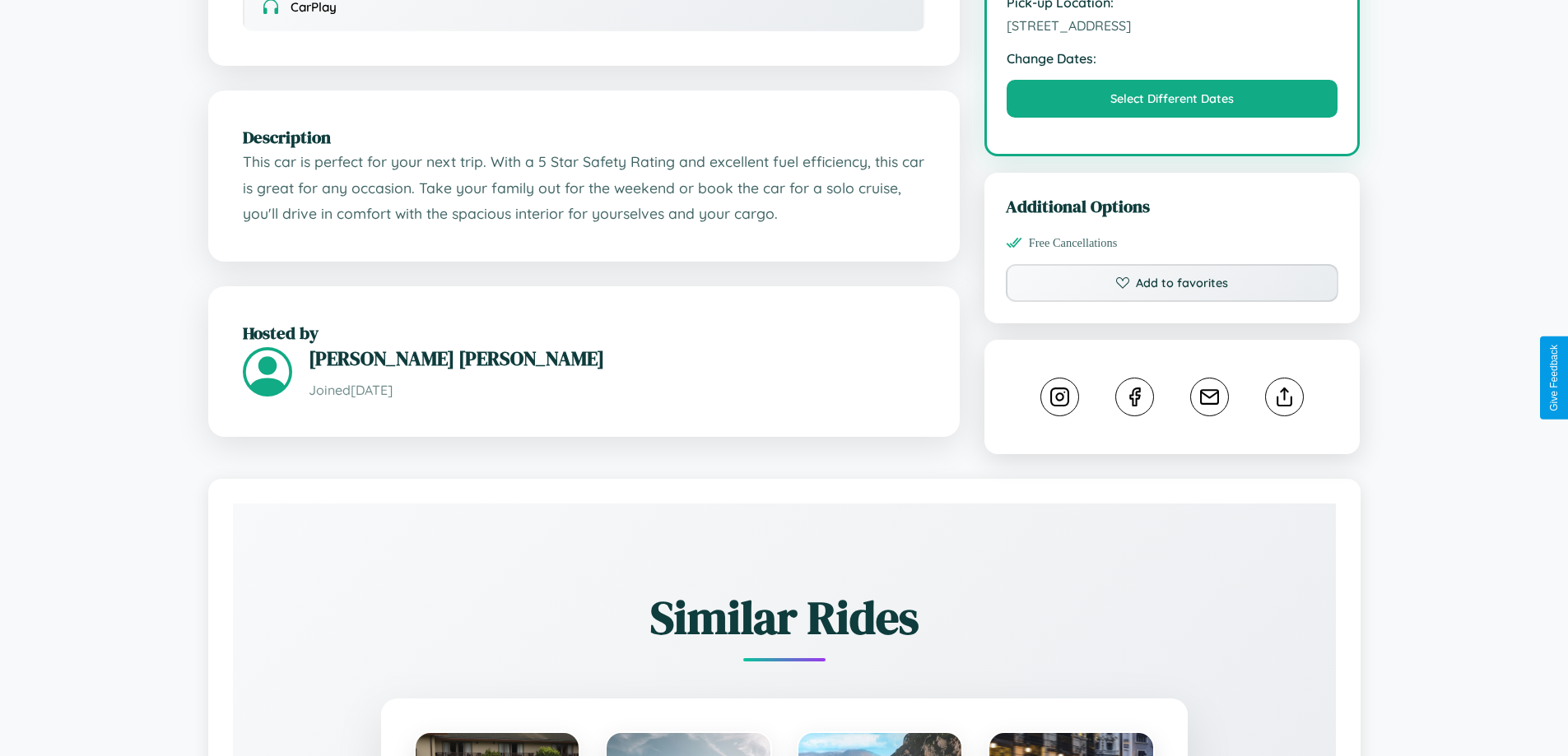
scroll to position [540, 0]
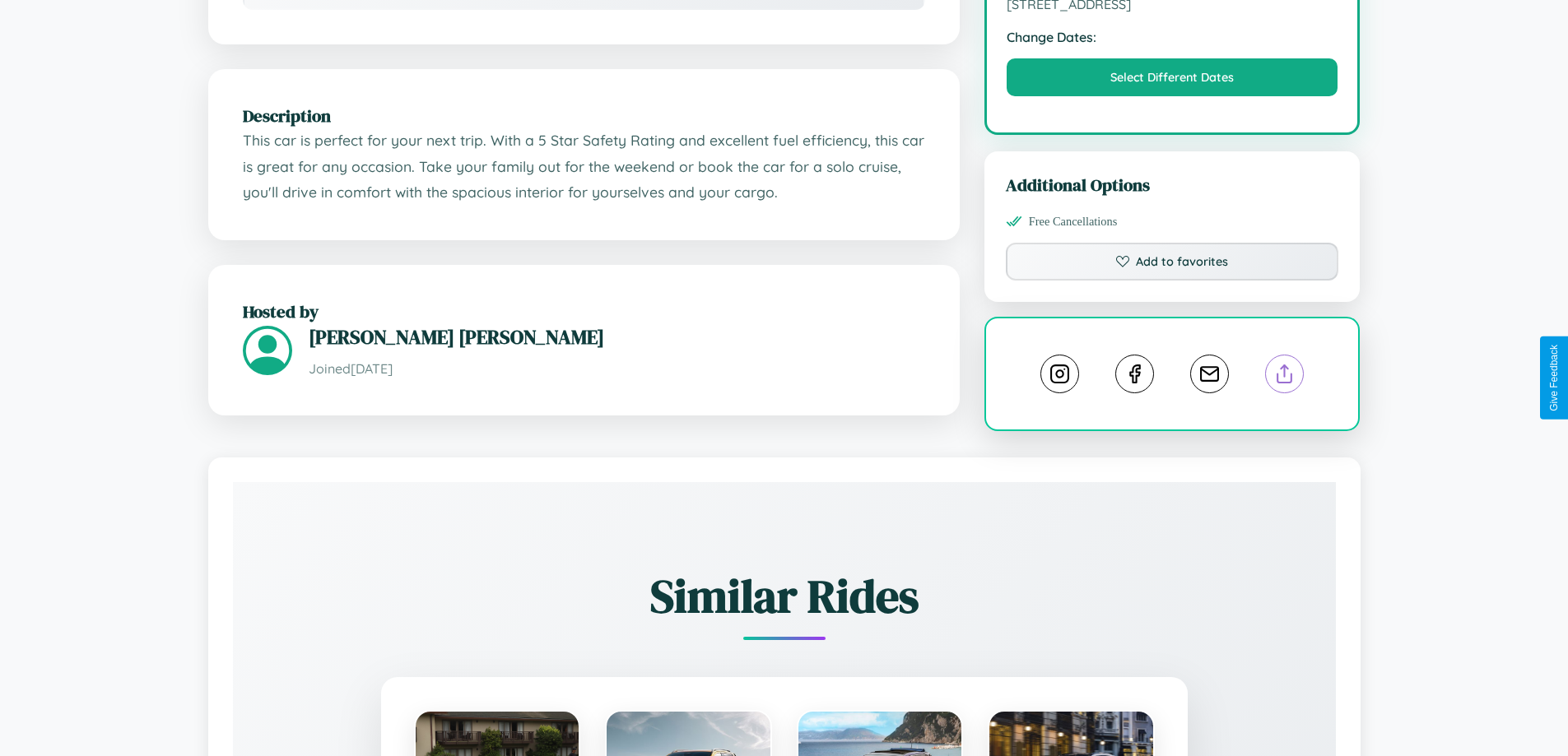
click at [1285, 377] on line at bounding box center [1285, 371] width 0 height 11
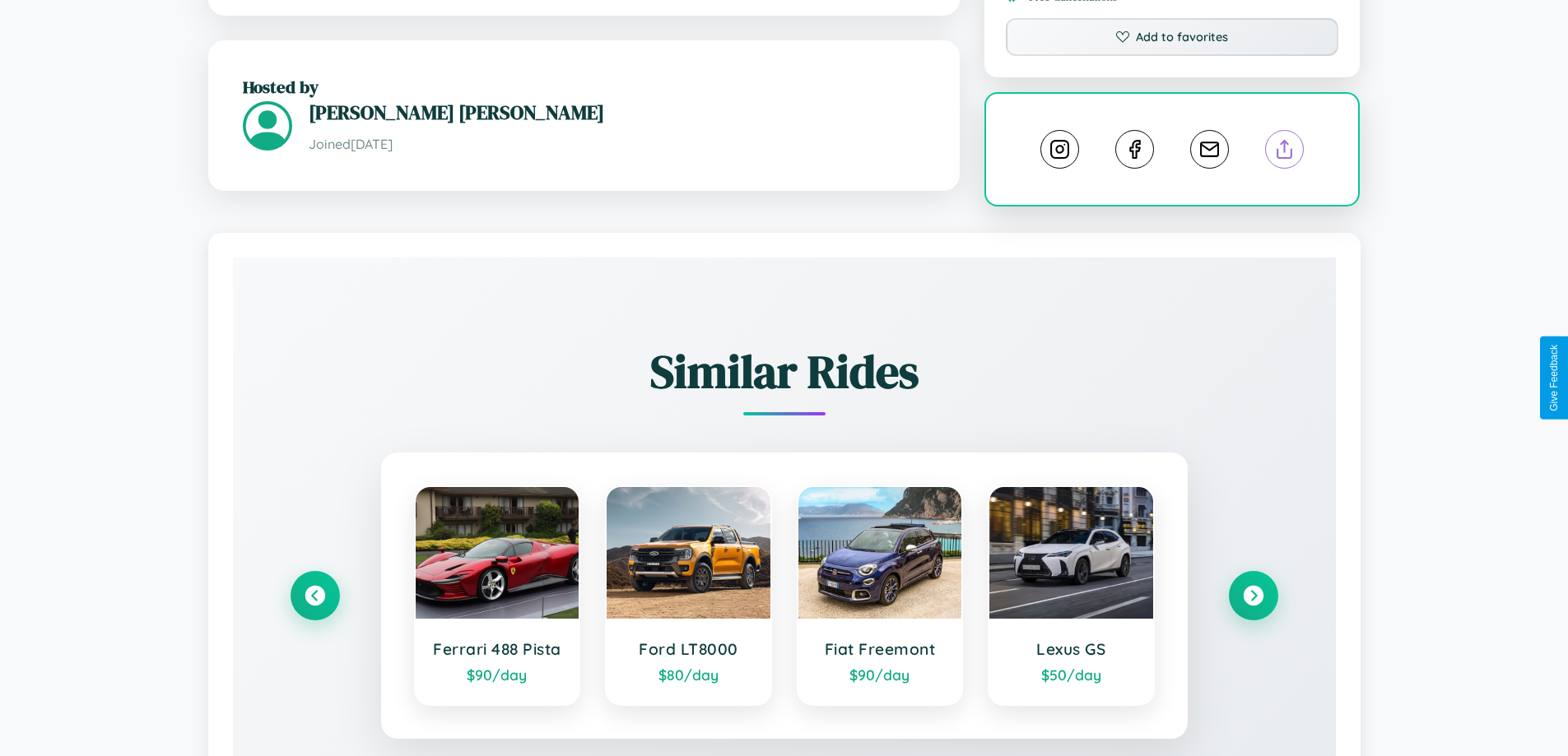
scroll to position [897, 0]
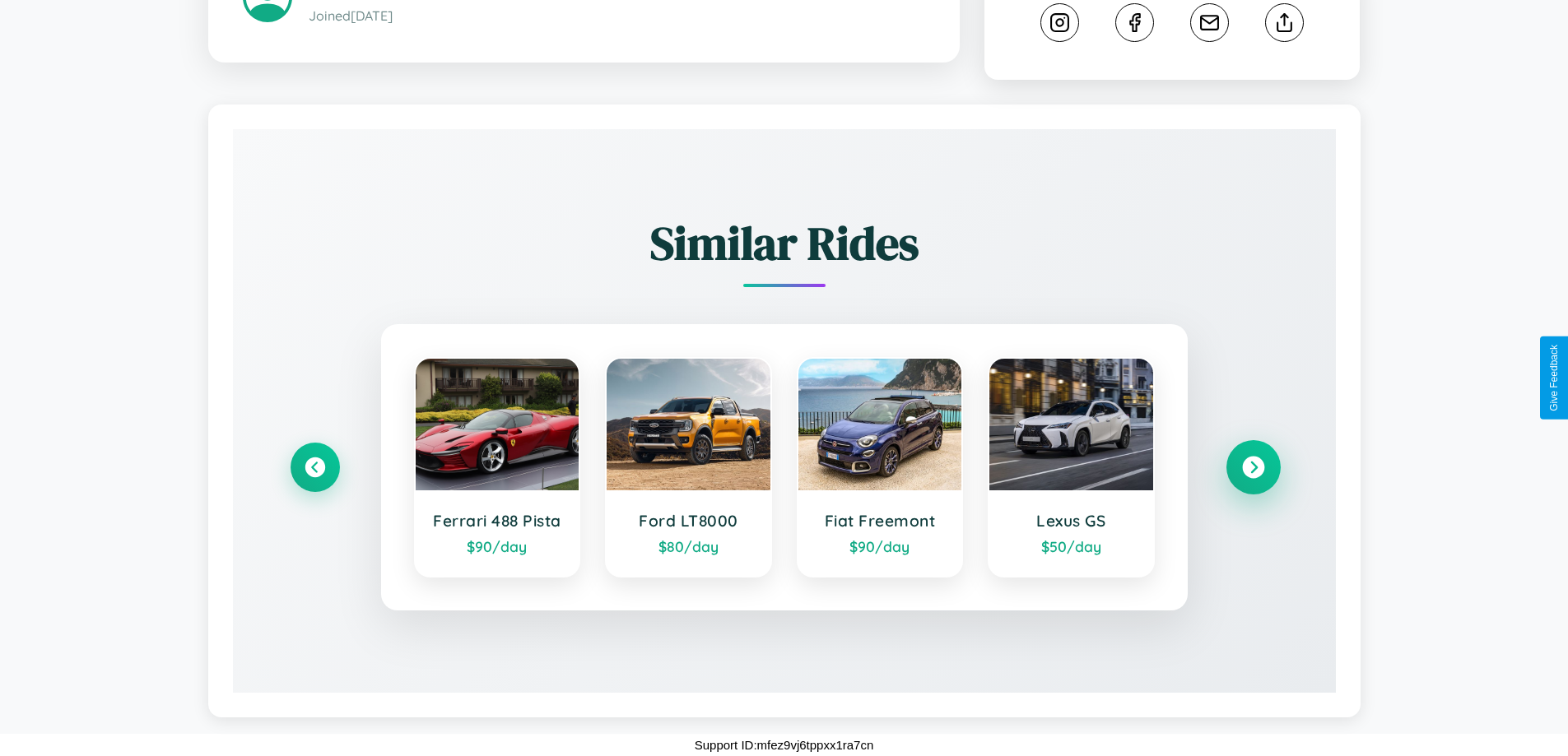
click at [1253, 468] on icon at bounding box center [1253, 467] width 22 height 22
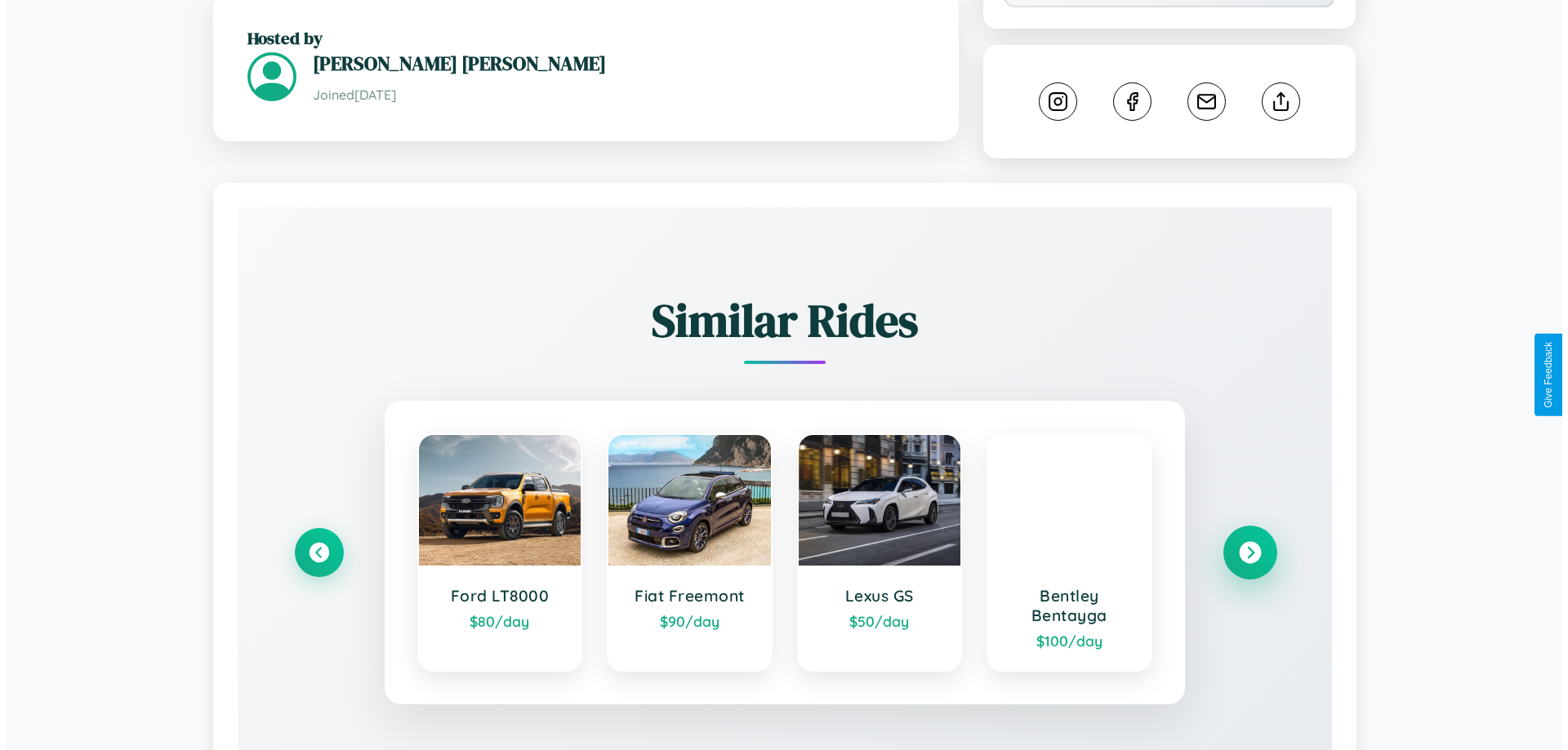
scroll to position [0, 0]
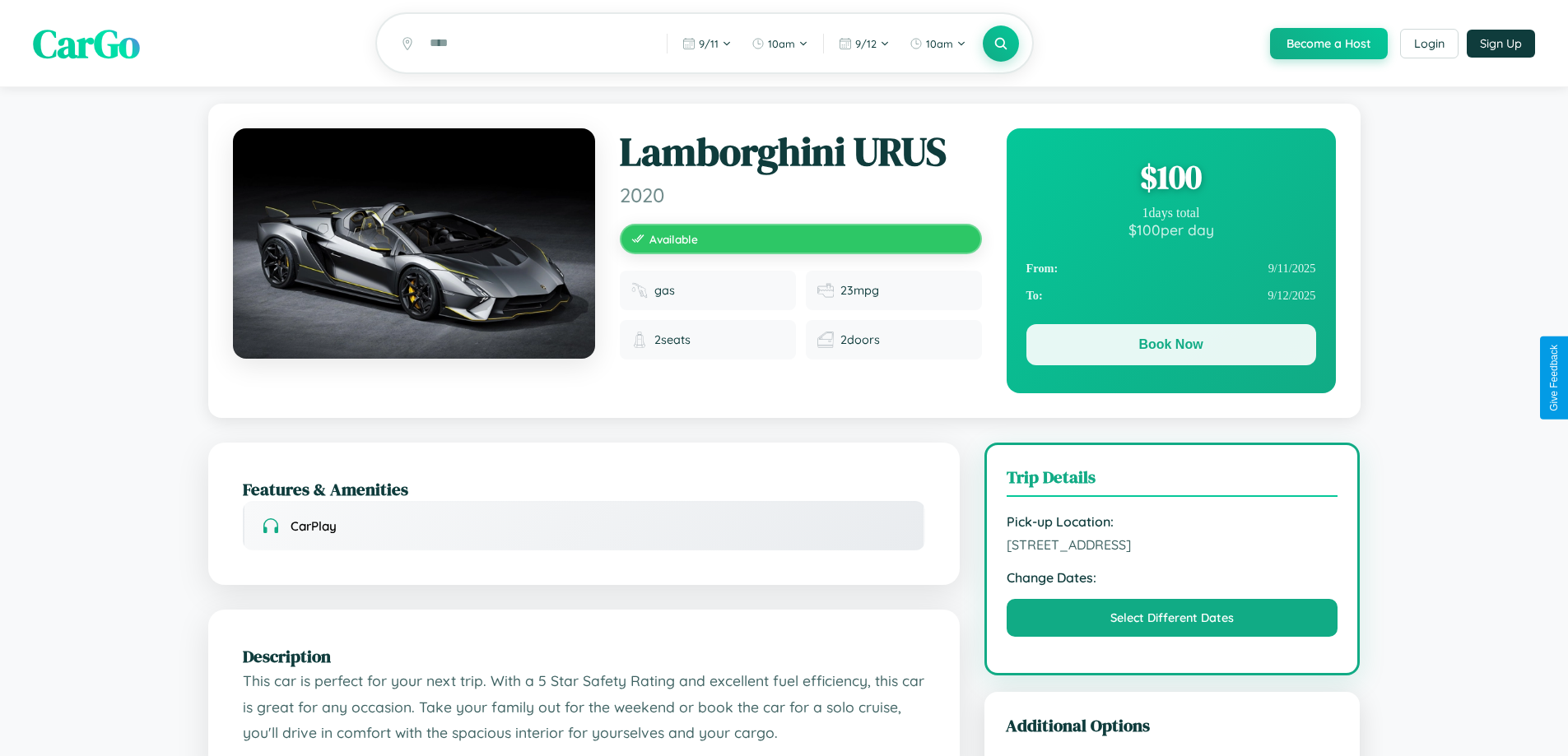
click at [1171, 347] on button "Book Now" at bounding box center [1172, 344] width 290 height 41
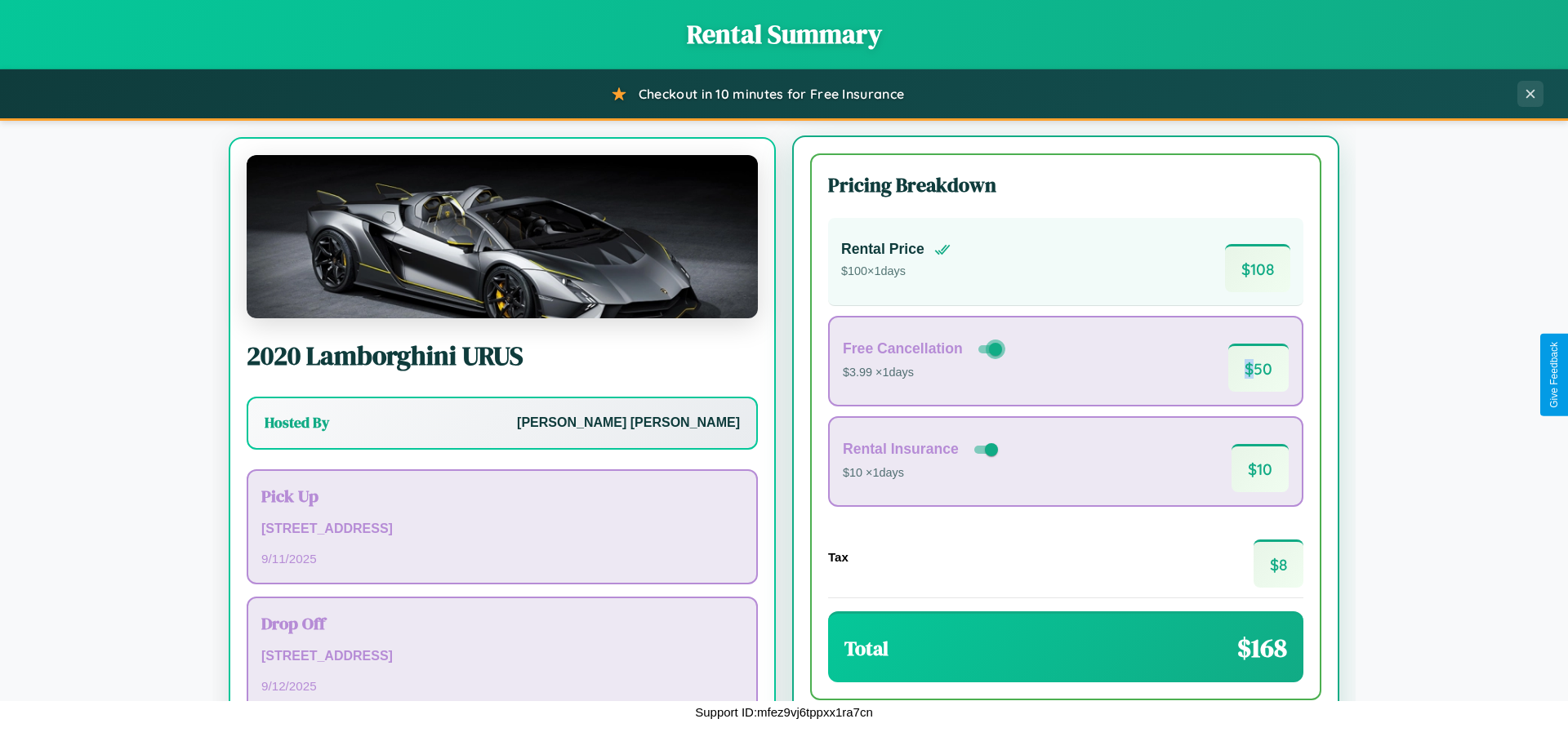
scroll to position [76, 0]
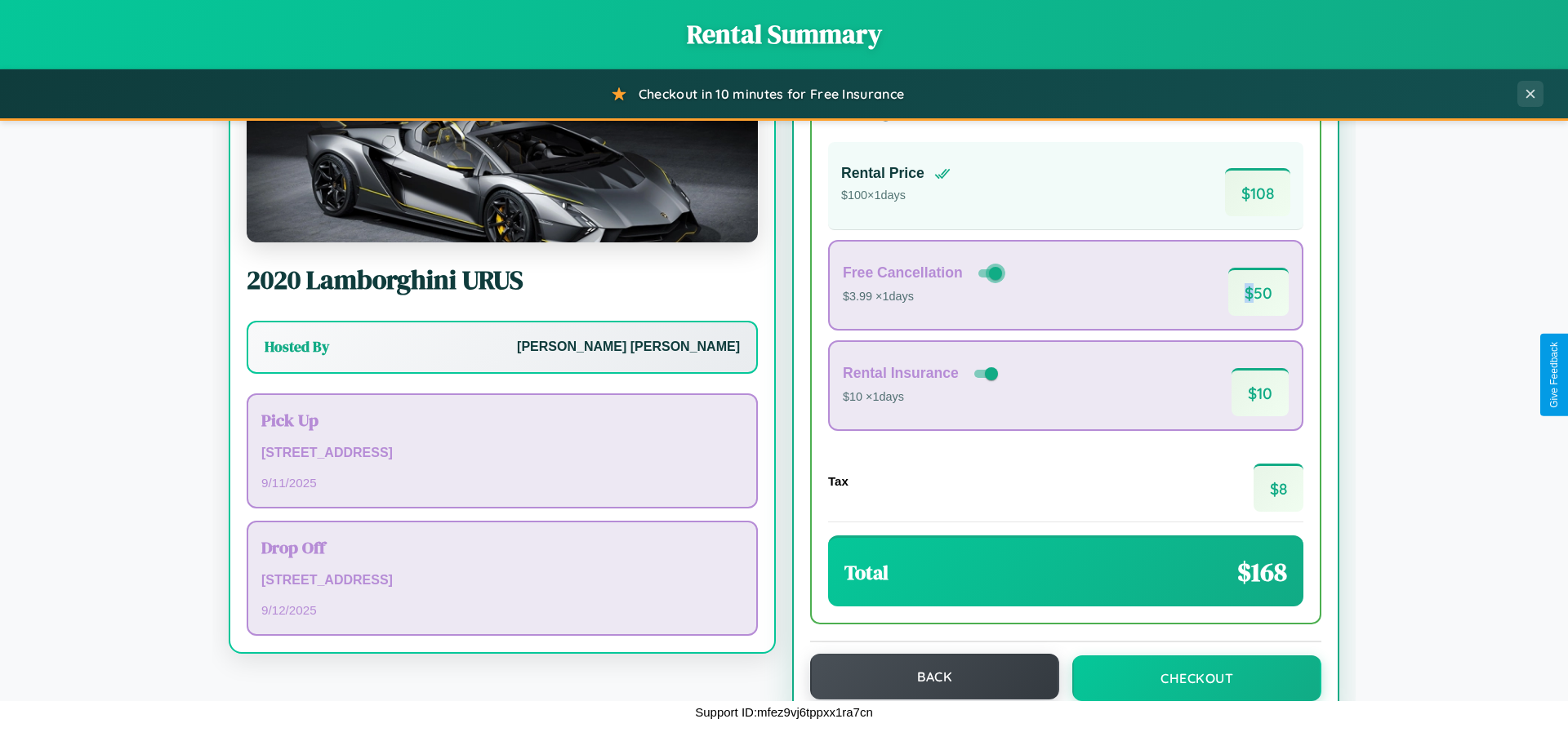
click at [927, 677] on button "Back" at bounding box center [935, 676] width 249 height 46
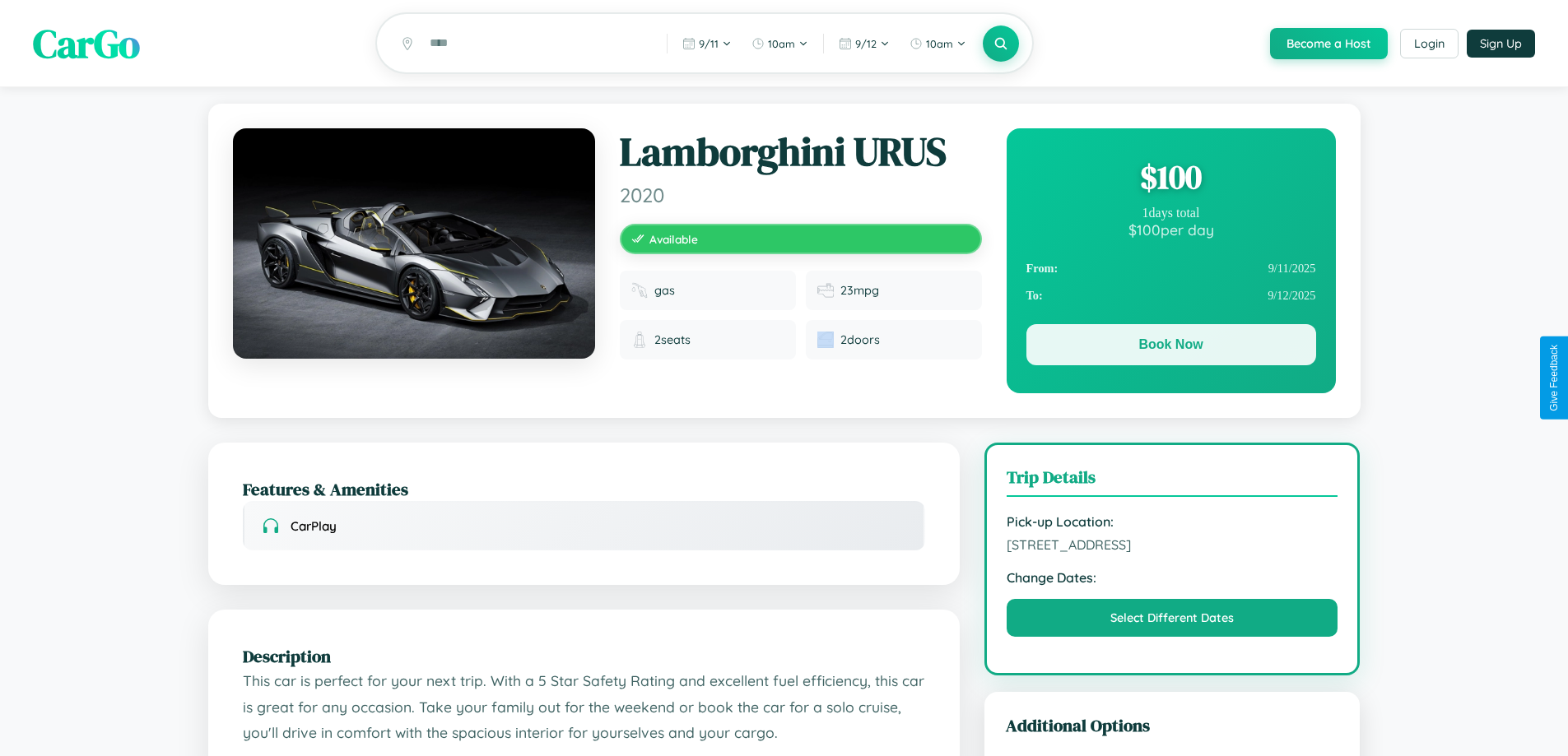
click at [1171, 348] on button "Book Now" at bounding box center [1172, 344] width 290 height 41
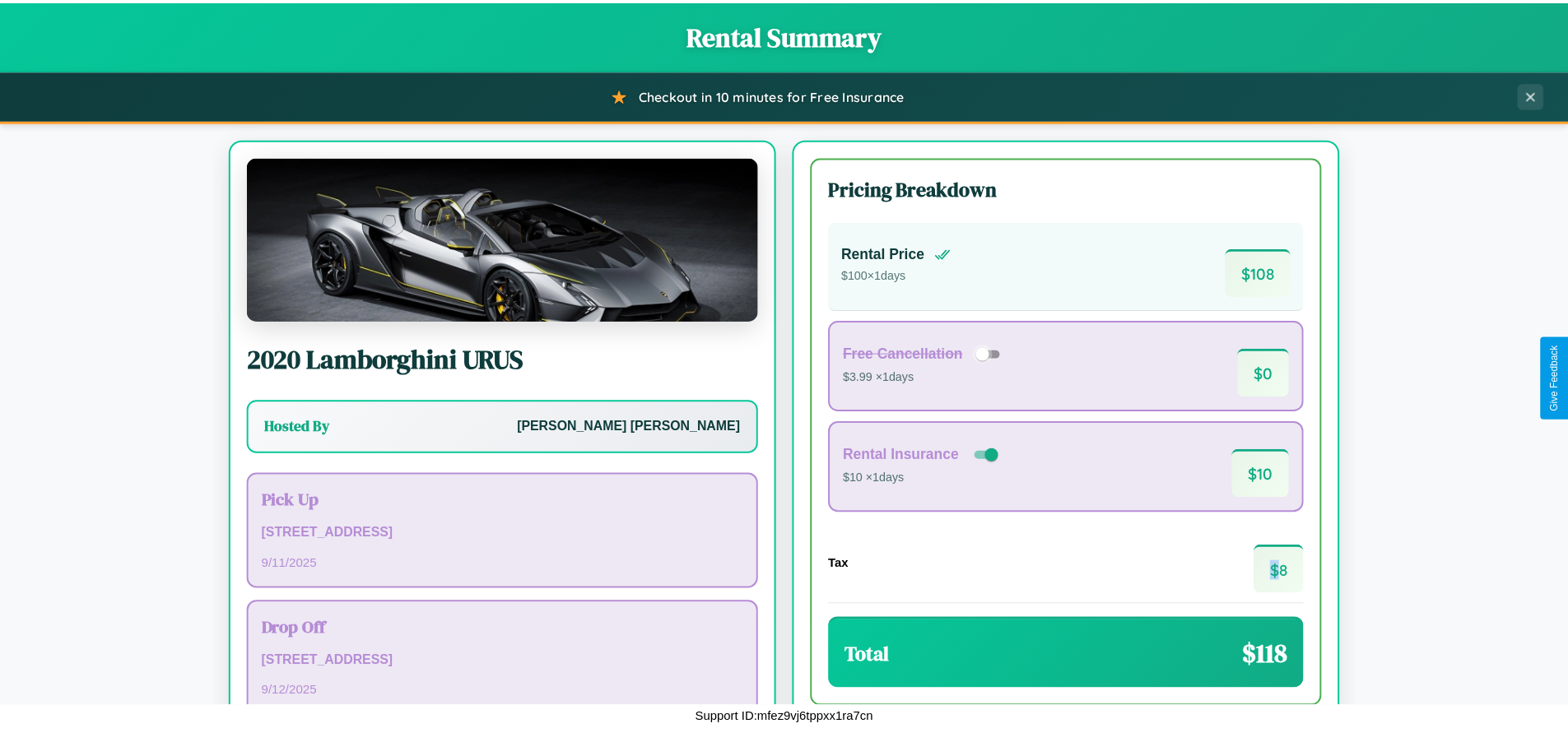
scroll to position [113, 0]
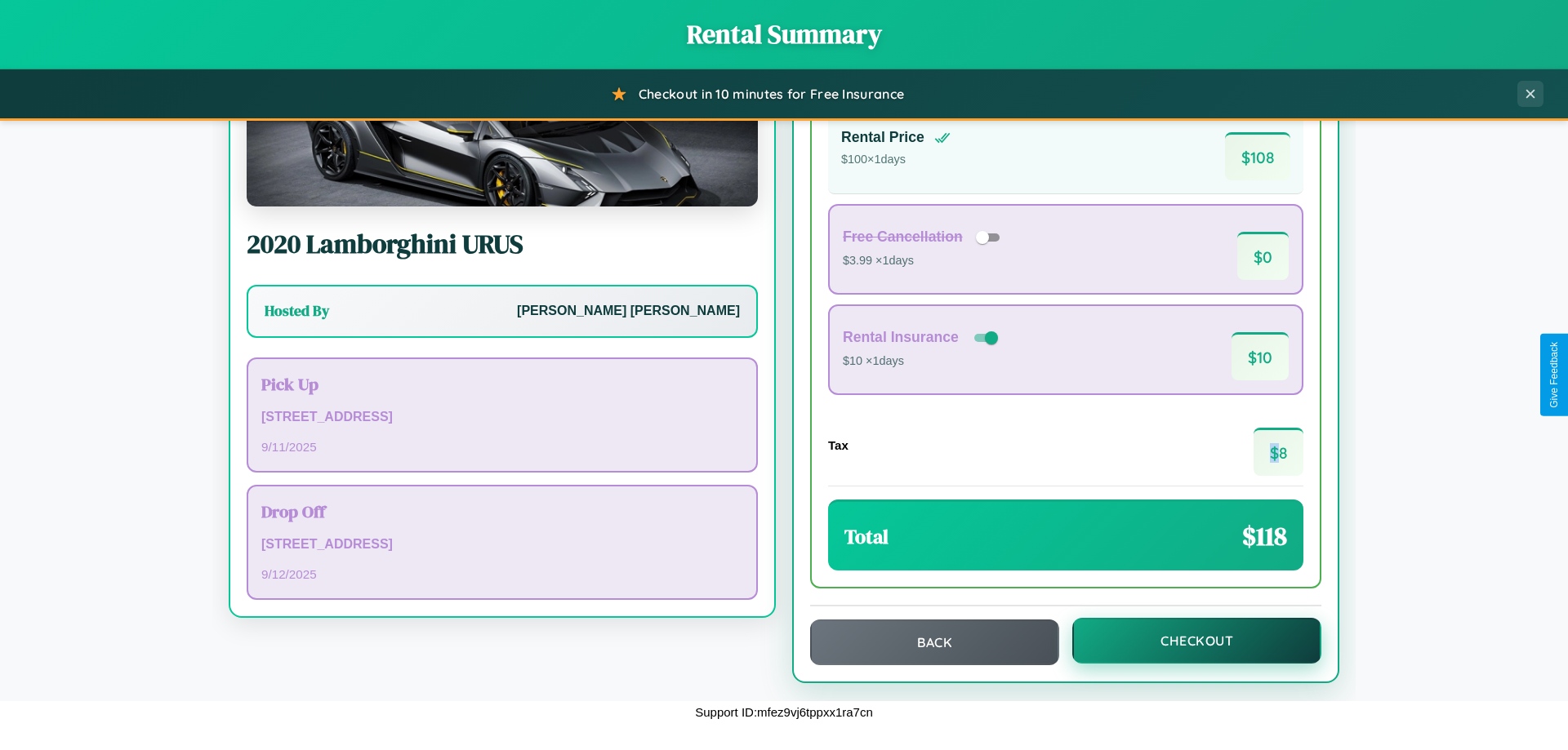
click at [1186, 641] on button "Checkout" at bounding box center [1197, 641] width 249 height 46
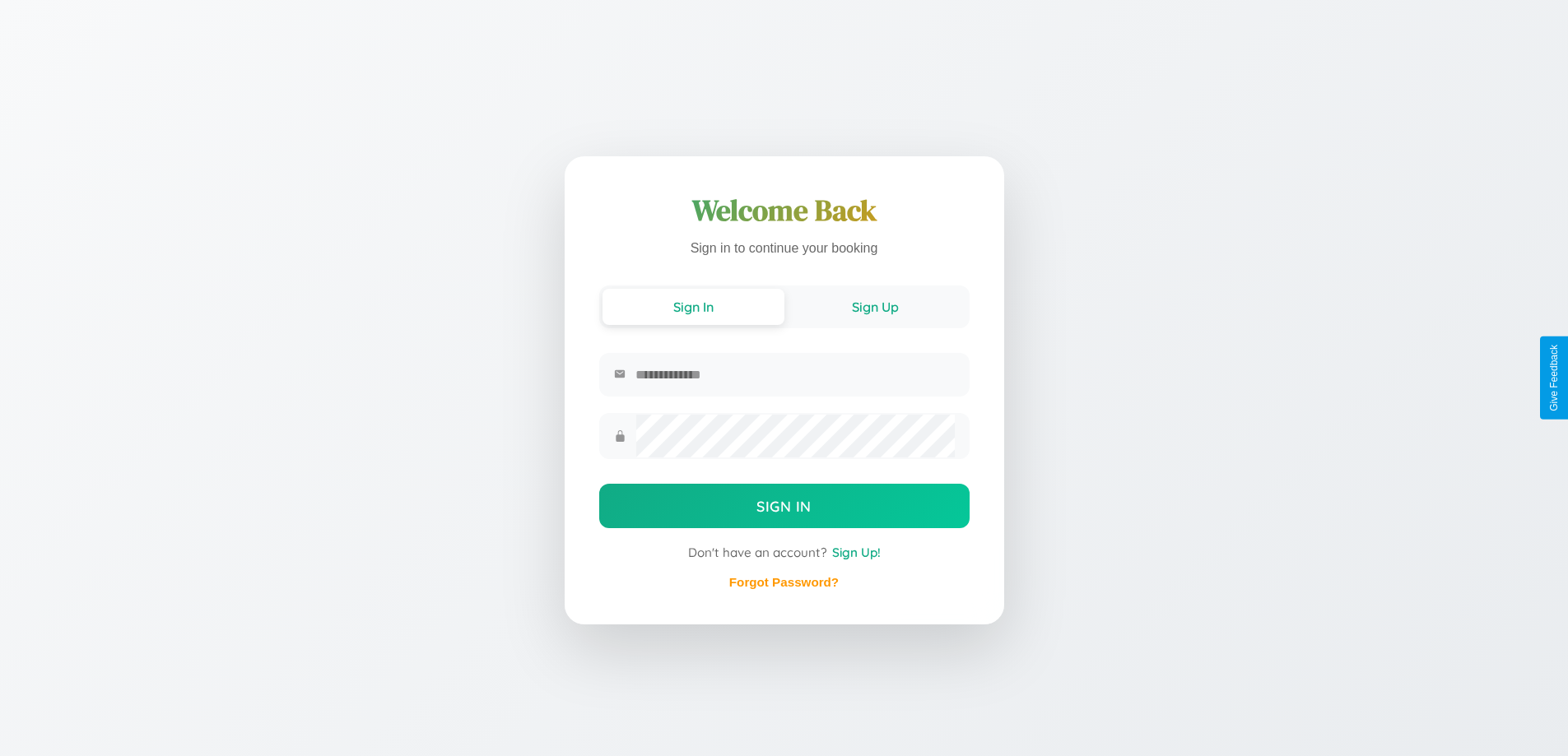
click at [875, 308] on button "Sign Up" at bounding box center [875, 306] width 182 height 36
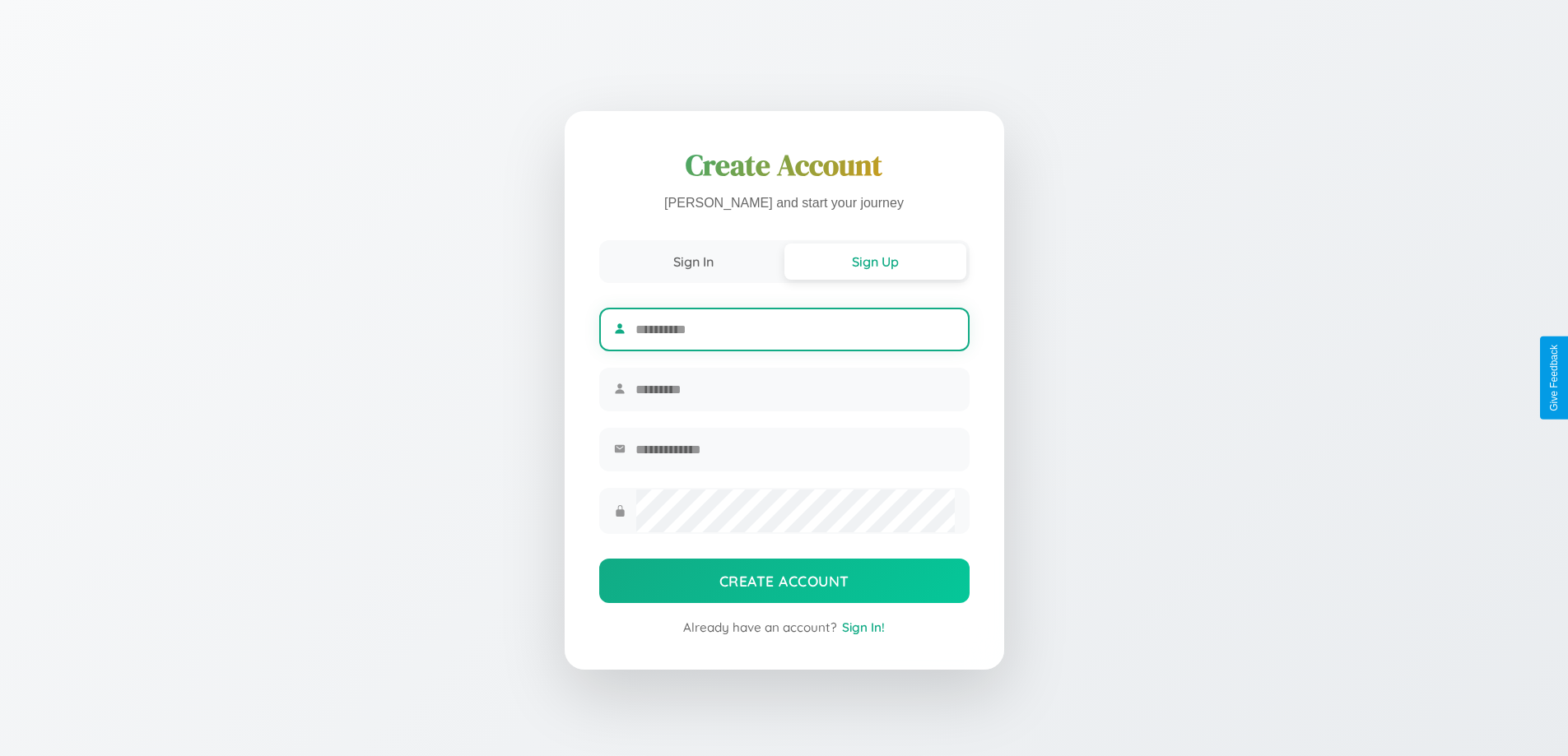
click at [794, 326] on input "text" at bounding box center [794, 329] width 319 height 40
type input "*******"
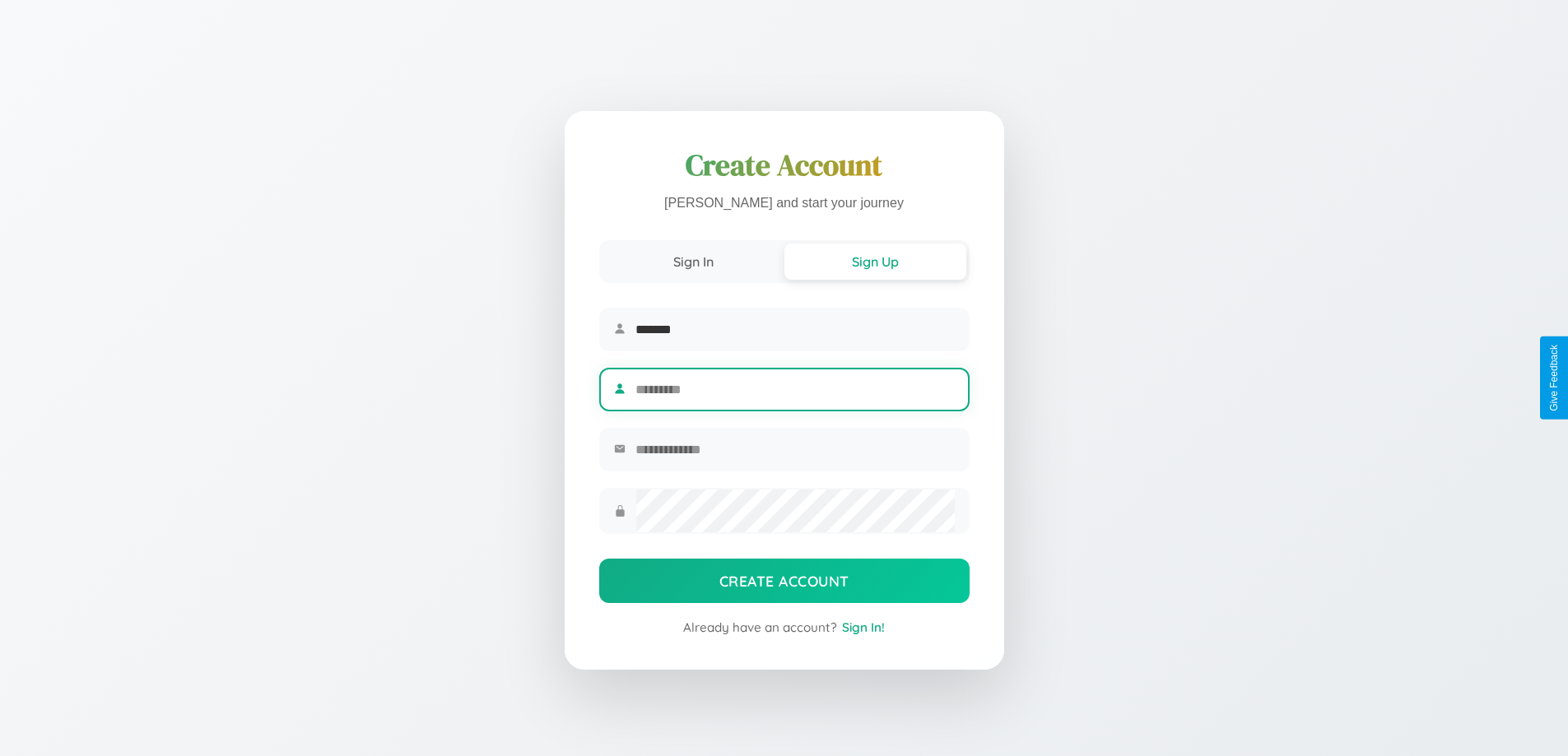
click at [794, 389] on input "text" at bounding box center [794, 389] width 319 height 40
type input "********"
click at [794, 452] on input "email" at bounding box center [794, 450] width 319 height 40
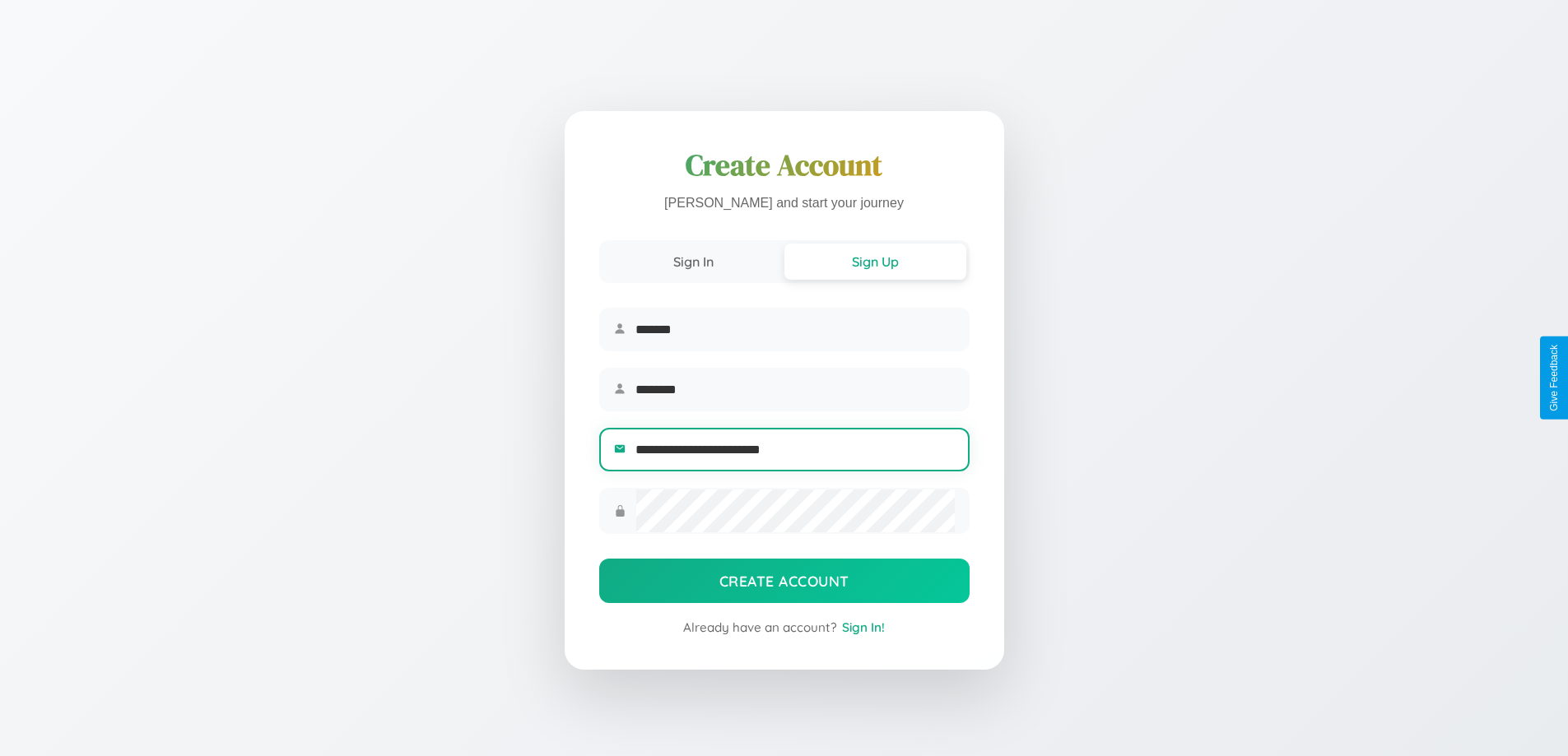
type input "**********"
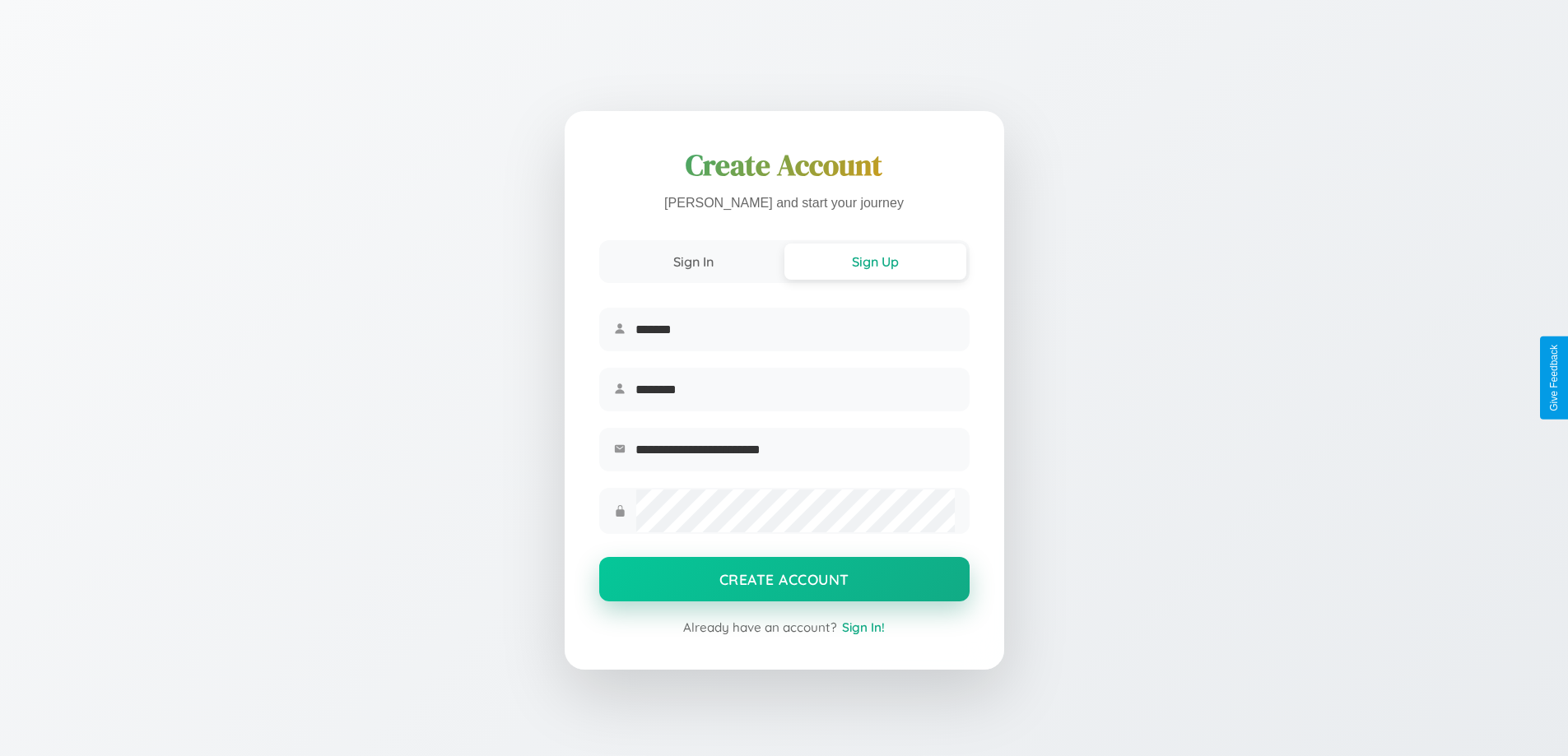
click at [784, 584] on button "Create Account" at bounding box center [784, 579] width 370 height 45
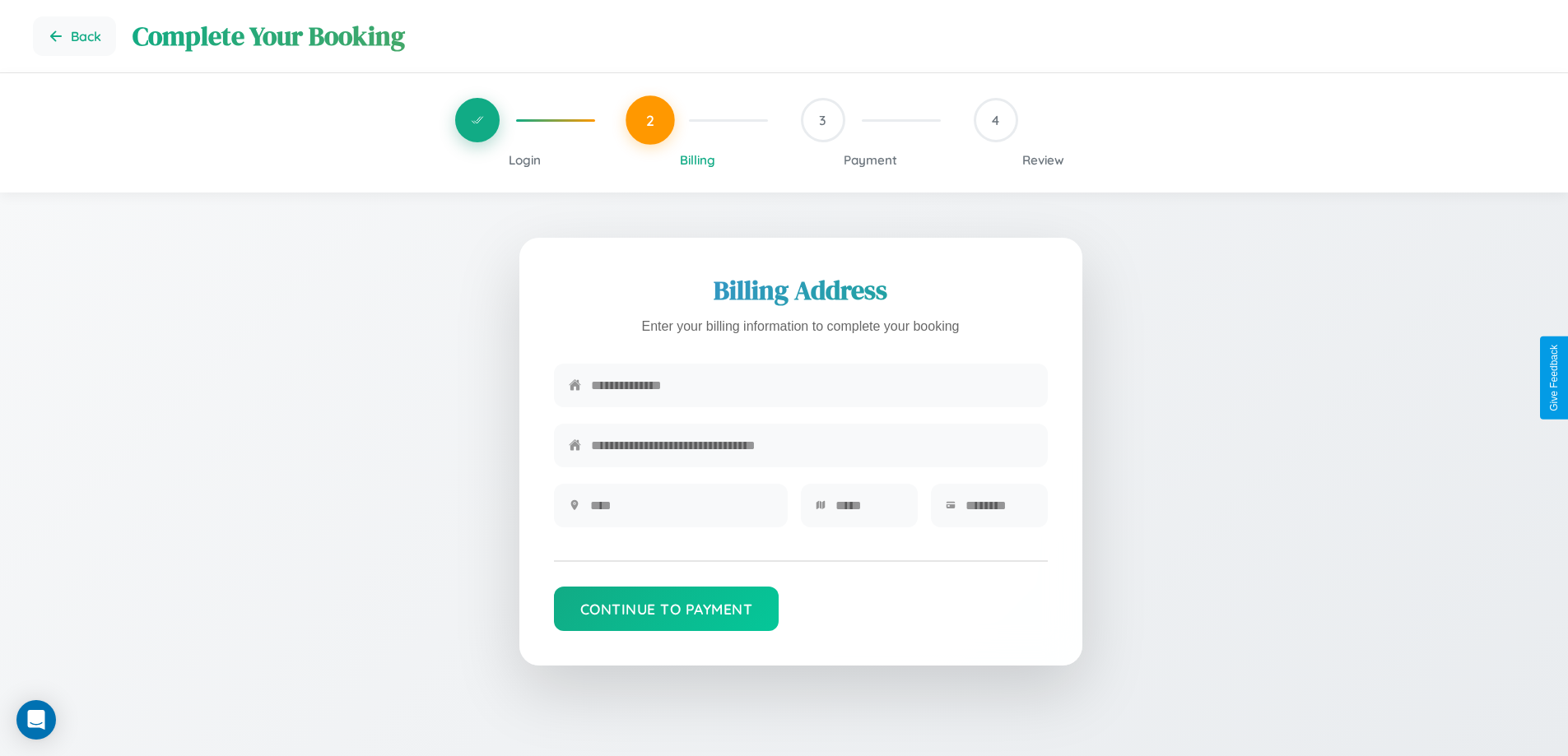
click at [812, 386] on input "text" at bounding box center [812, 386] width 442 height 40
type input "**********"
click at [681, 511] on input "text" at bounding box center [681, 505] width 182 height 40
type input "********"
click at [869, 511] on input "text" at bounding box center [869, 505] width 67 height 40
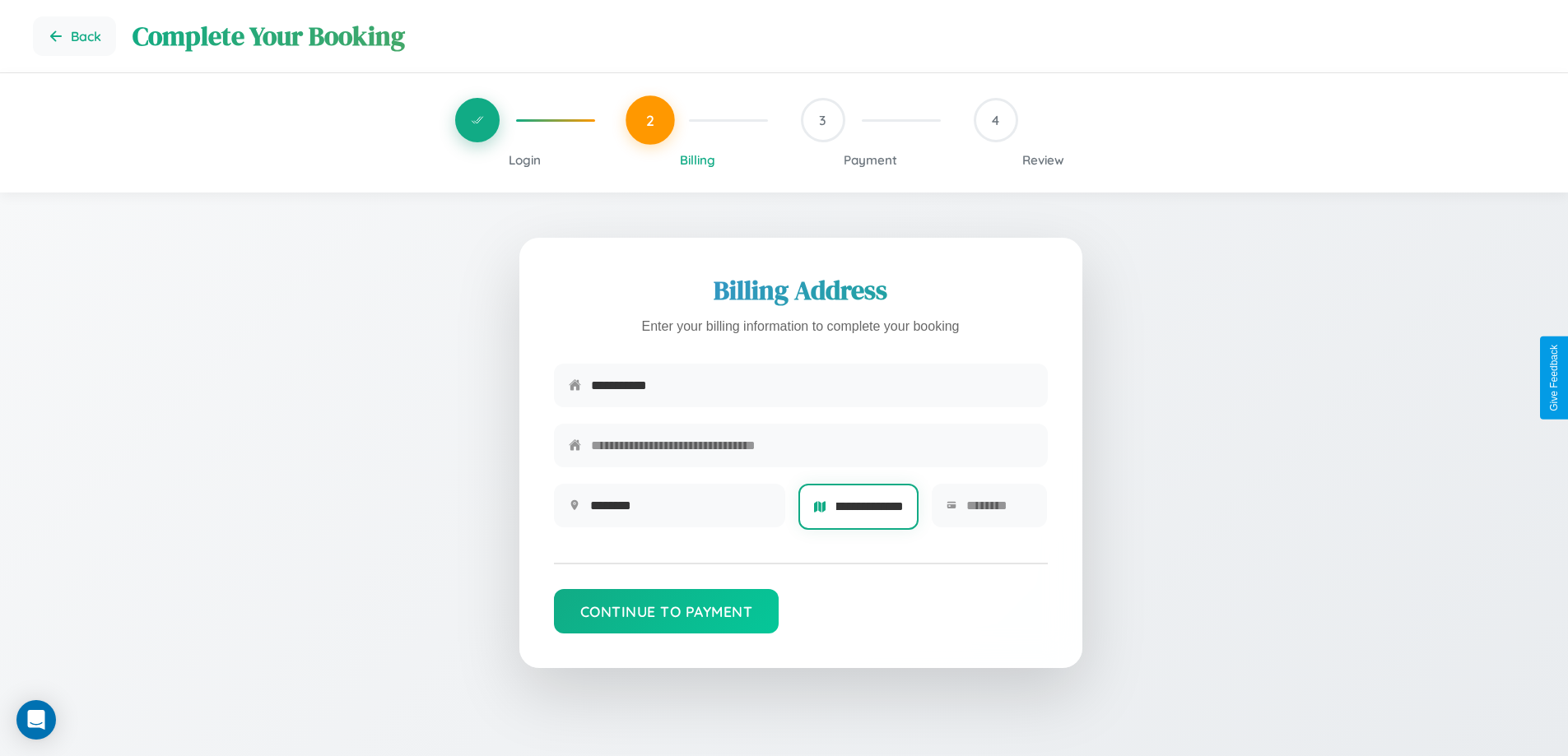
scroll to position [0, 23]
type input "**********"
click at [999, 511] on input "text" at bounding box center [1000, 505] width 66 height 40
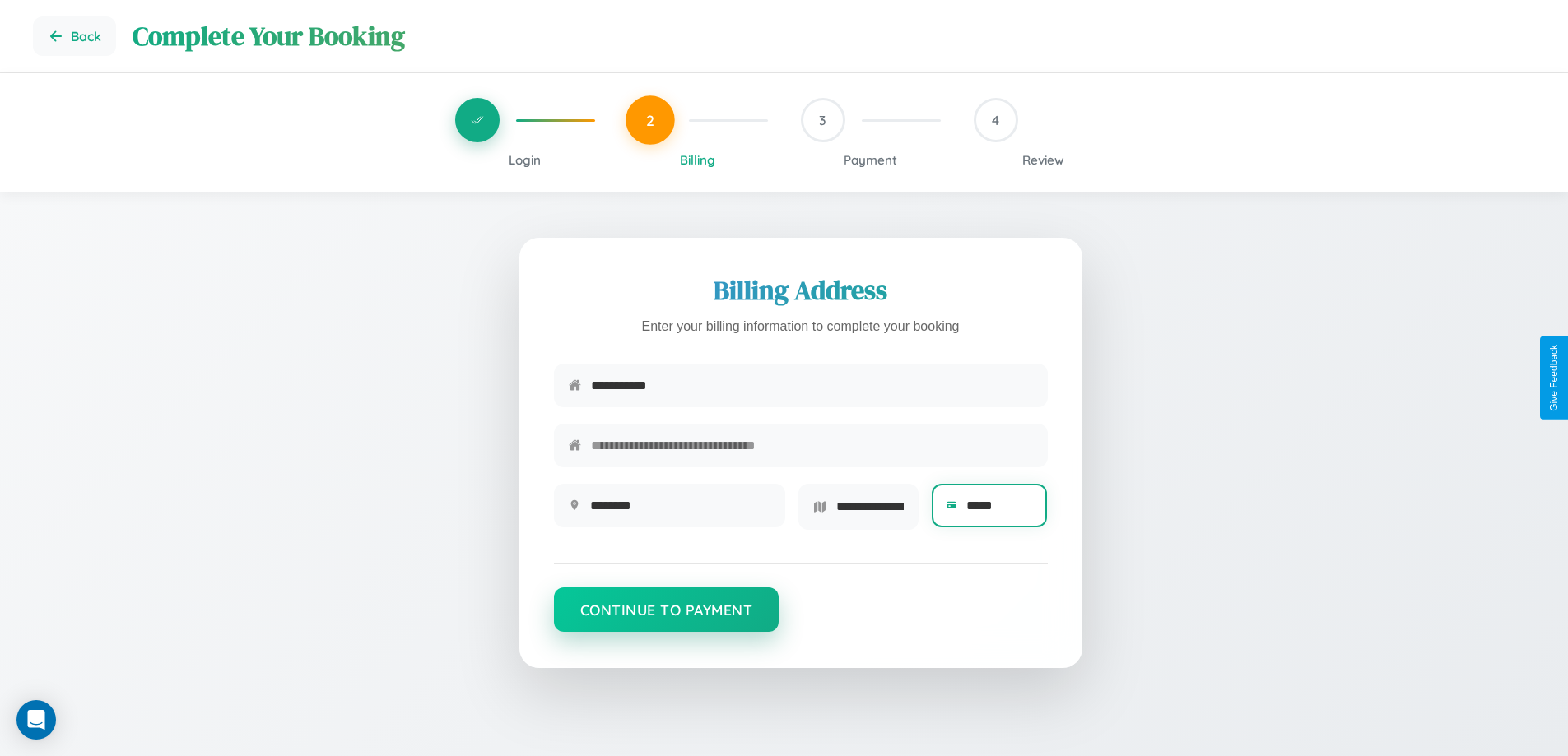
type input "*****"
click at [666, 615] on button "Continue to Payment" at bounding box center [666, 609] width 225 height 45
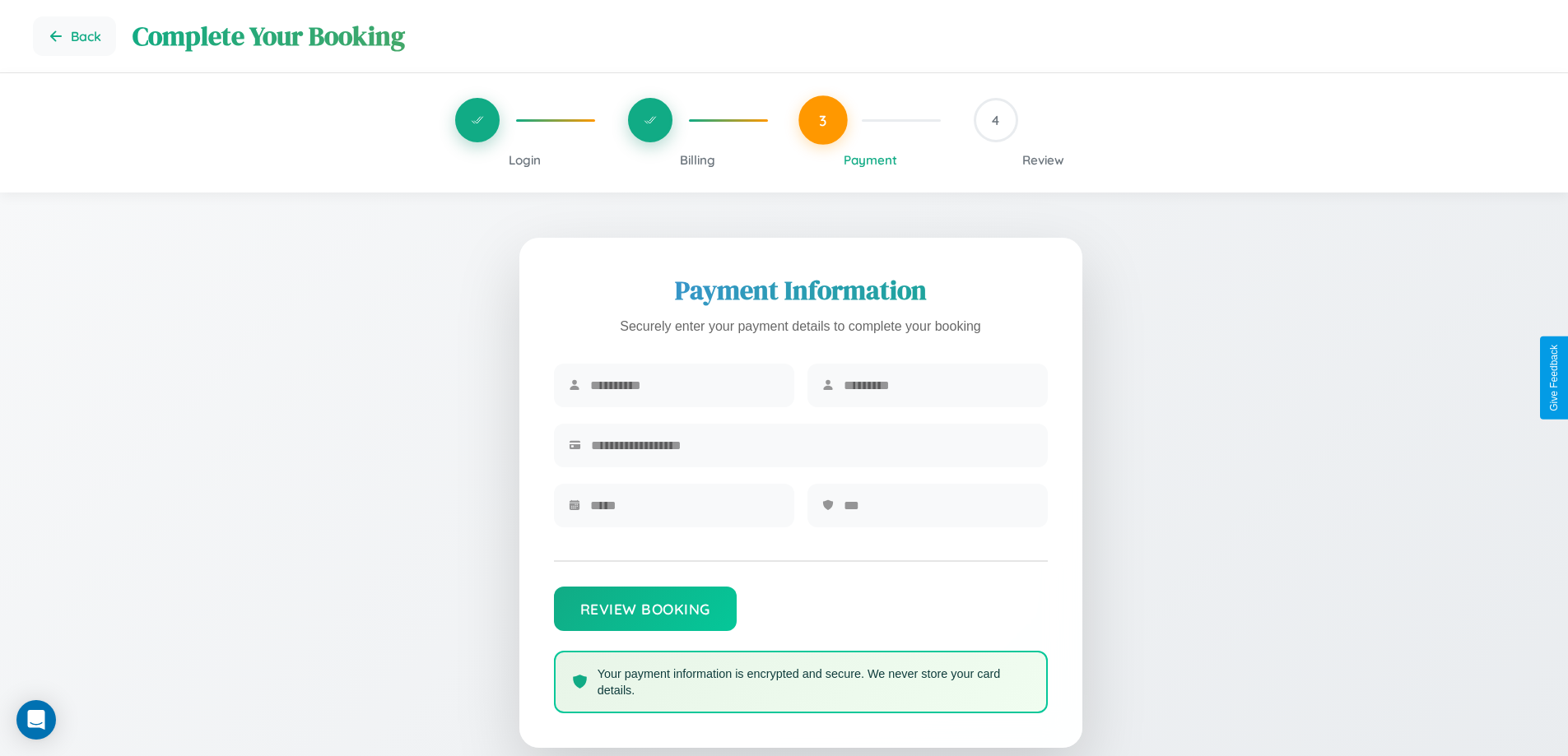
click at [684, 386] on input "text" at bounding box center [684, 386] width 189 height 40
type input "**********"
click at [938, 386] on input "text" at bounding box center [938, 386] width 189 height 40
type input "*****"
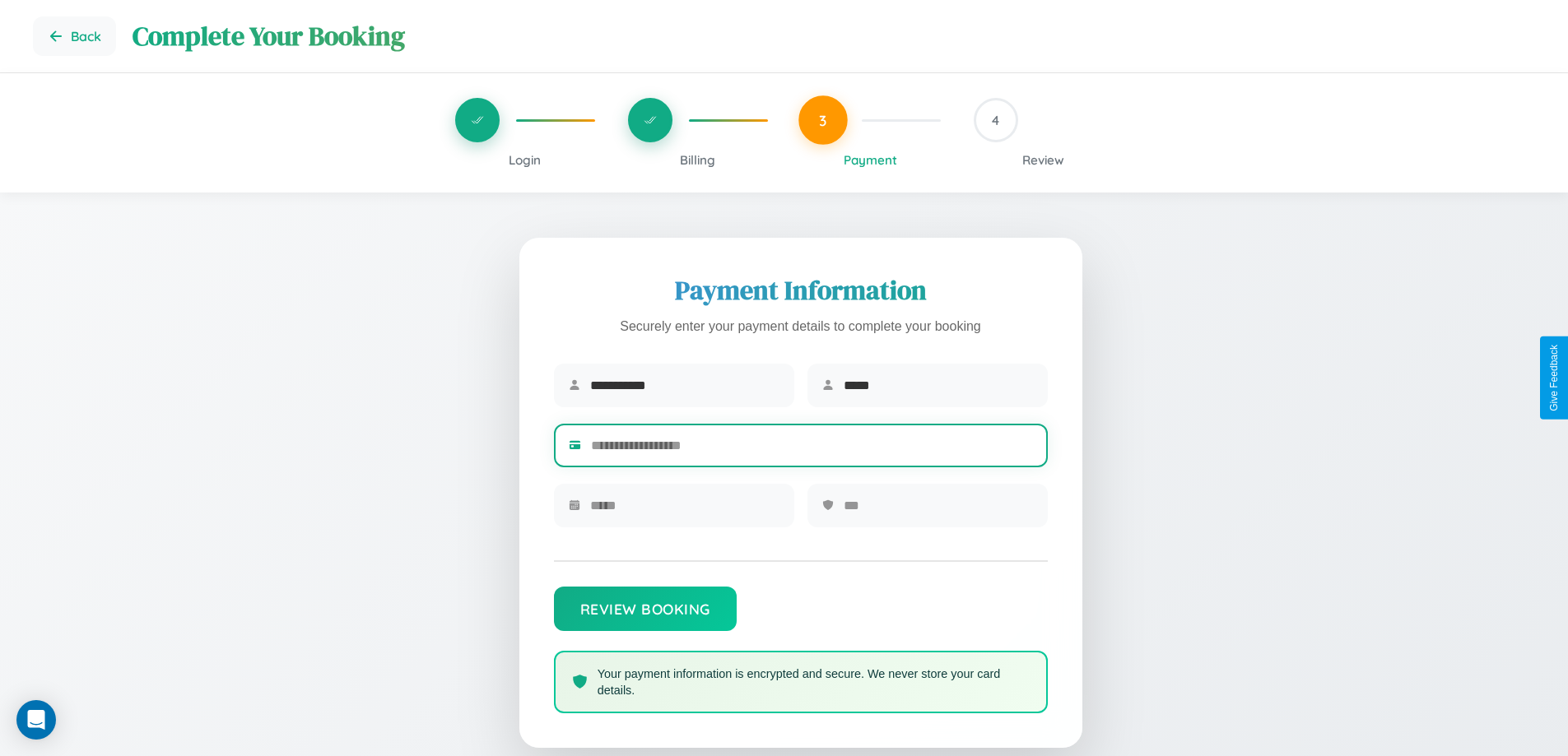
click at [812, 449] on input "text" at bounding box center [812, 445] width 442 height 40
type input "**********"
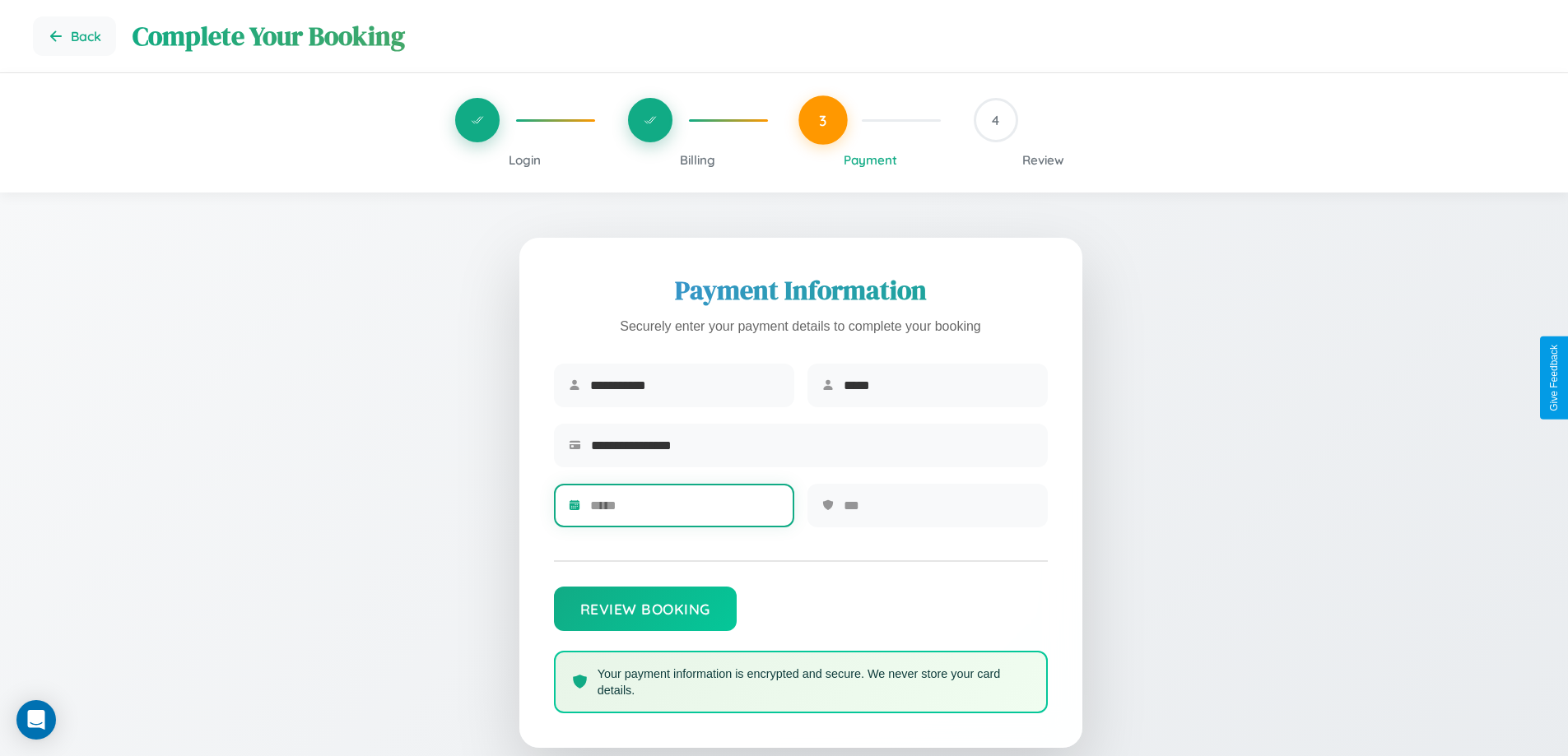
click at [684, 511] on input "text" at bounding box center [684, 505] width 189 height 40
type input "*****"
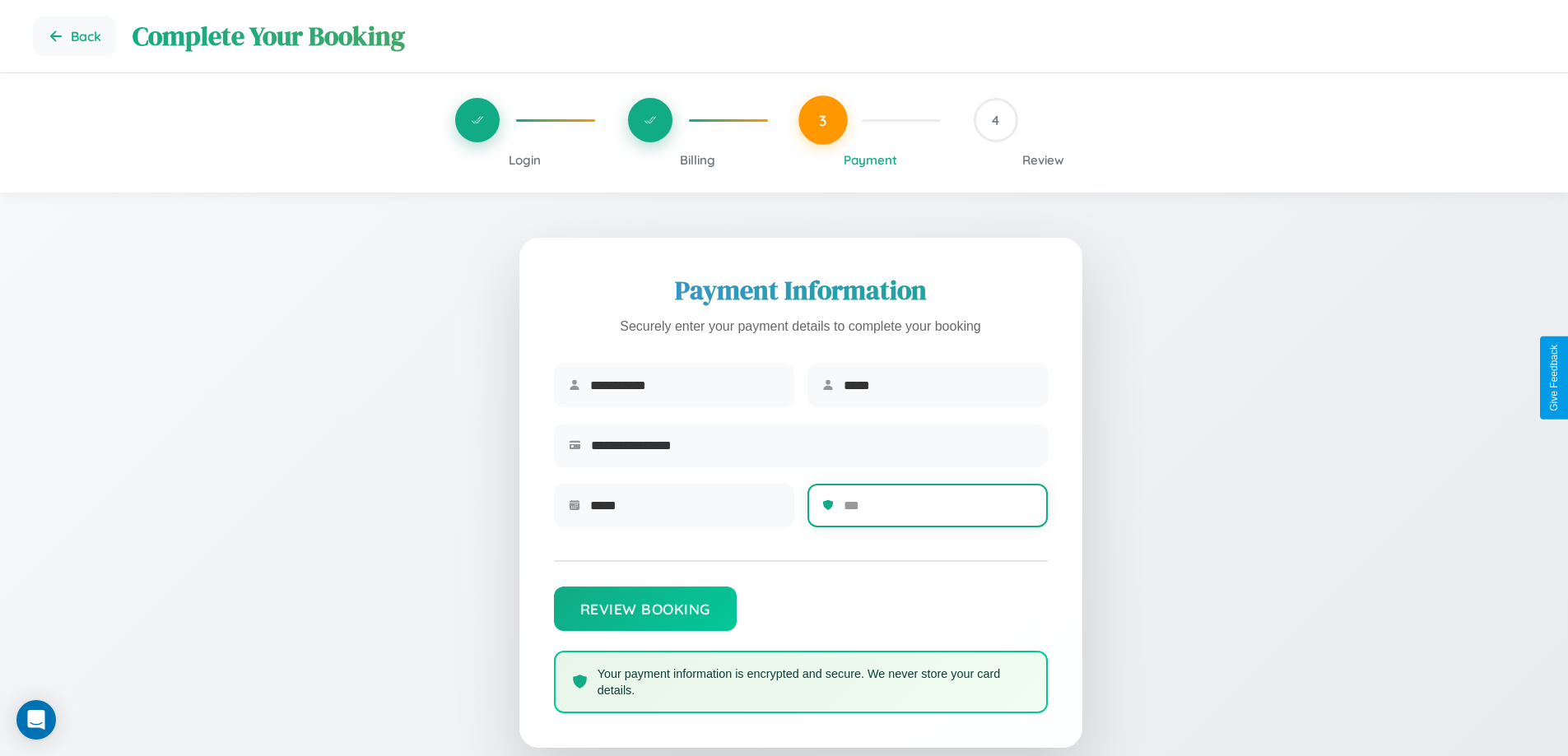
click at [938, 511] on input "text" at bounding box center [938, 505] width 189 height 40
type input "***"
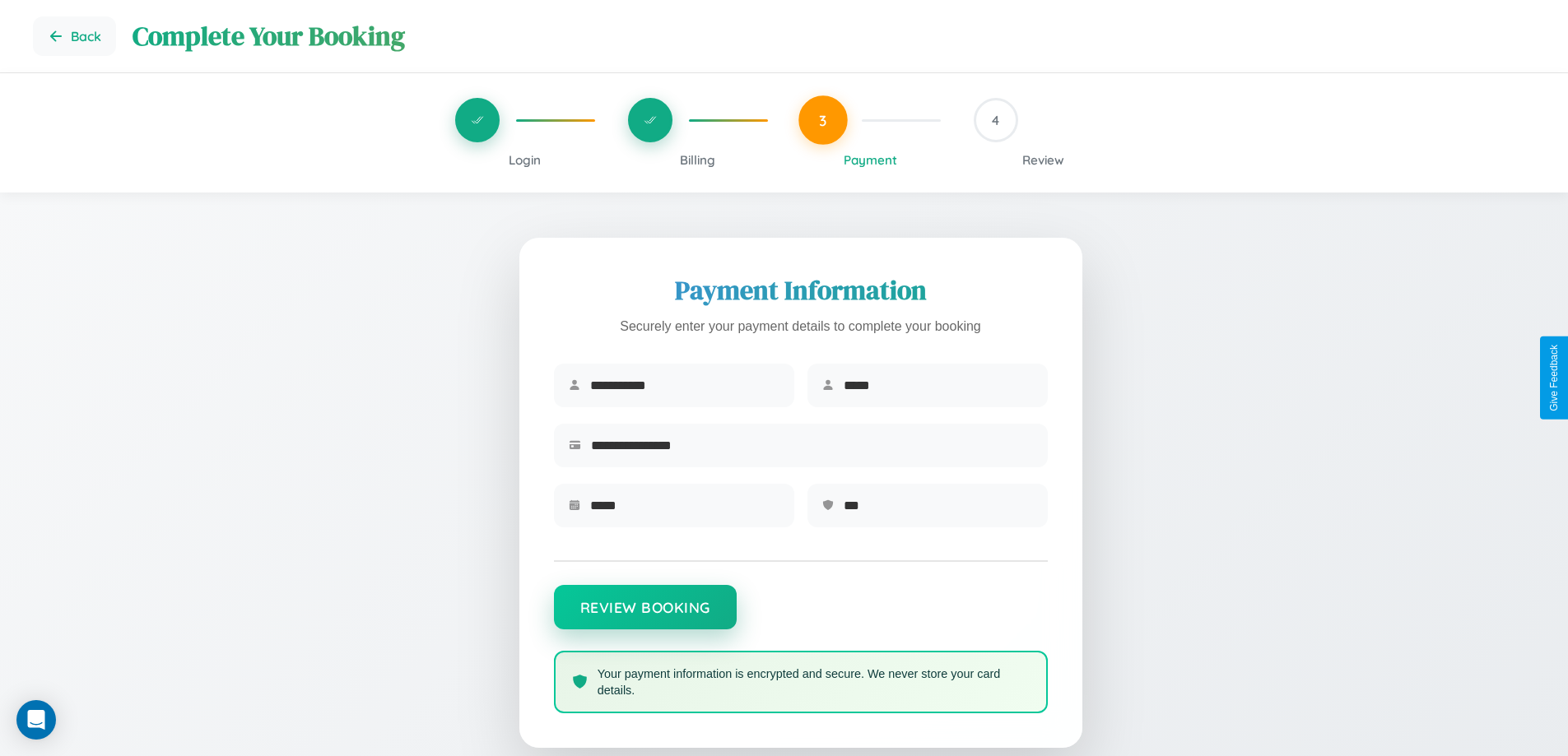
click at [644, 615] on button "Review Booking" at bounding box center [644, 607] width 182 height 45
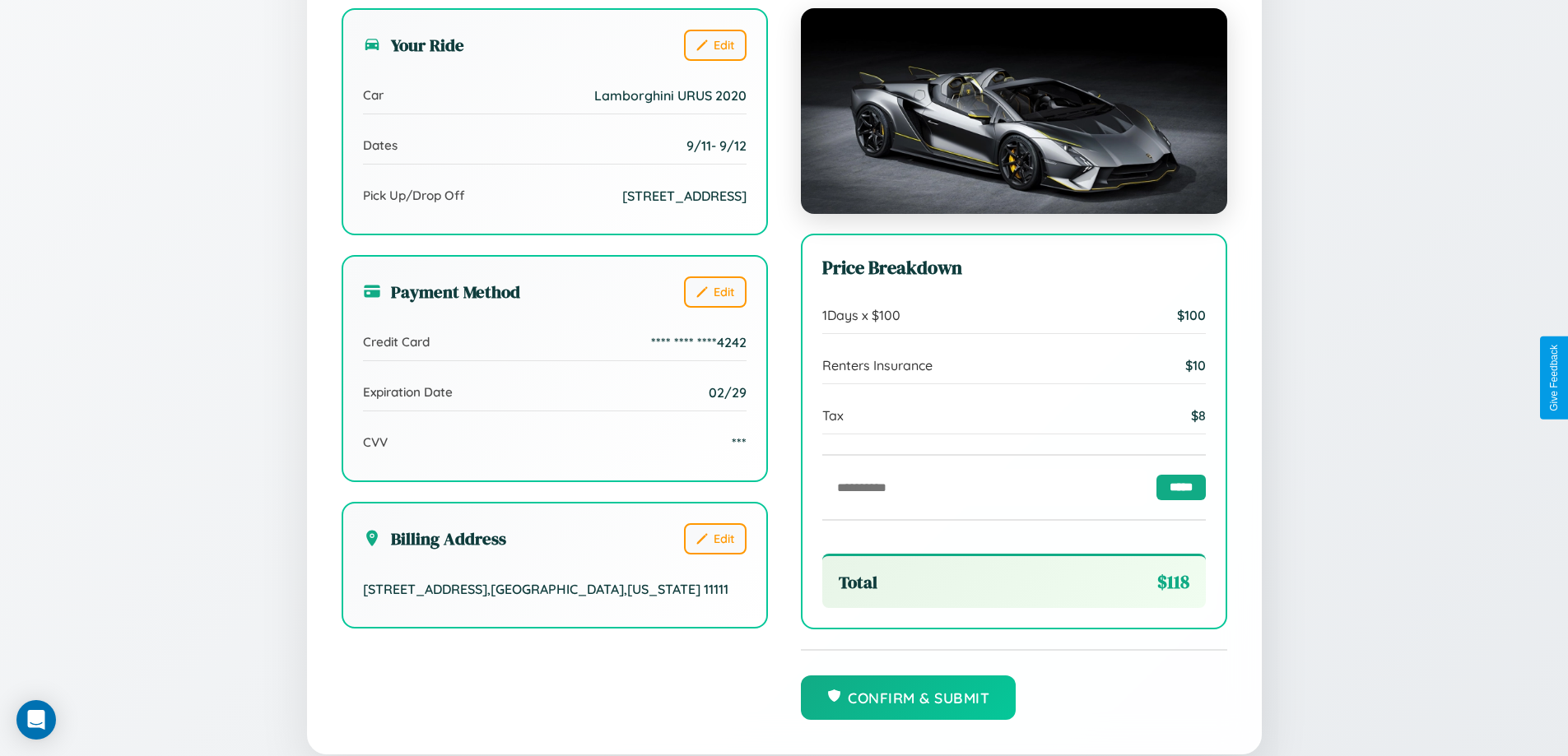
scroll to position [453, 0]
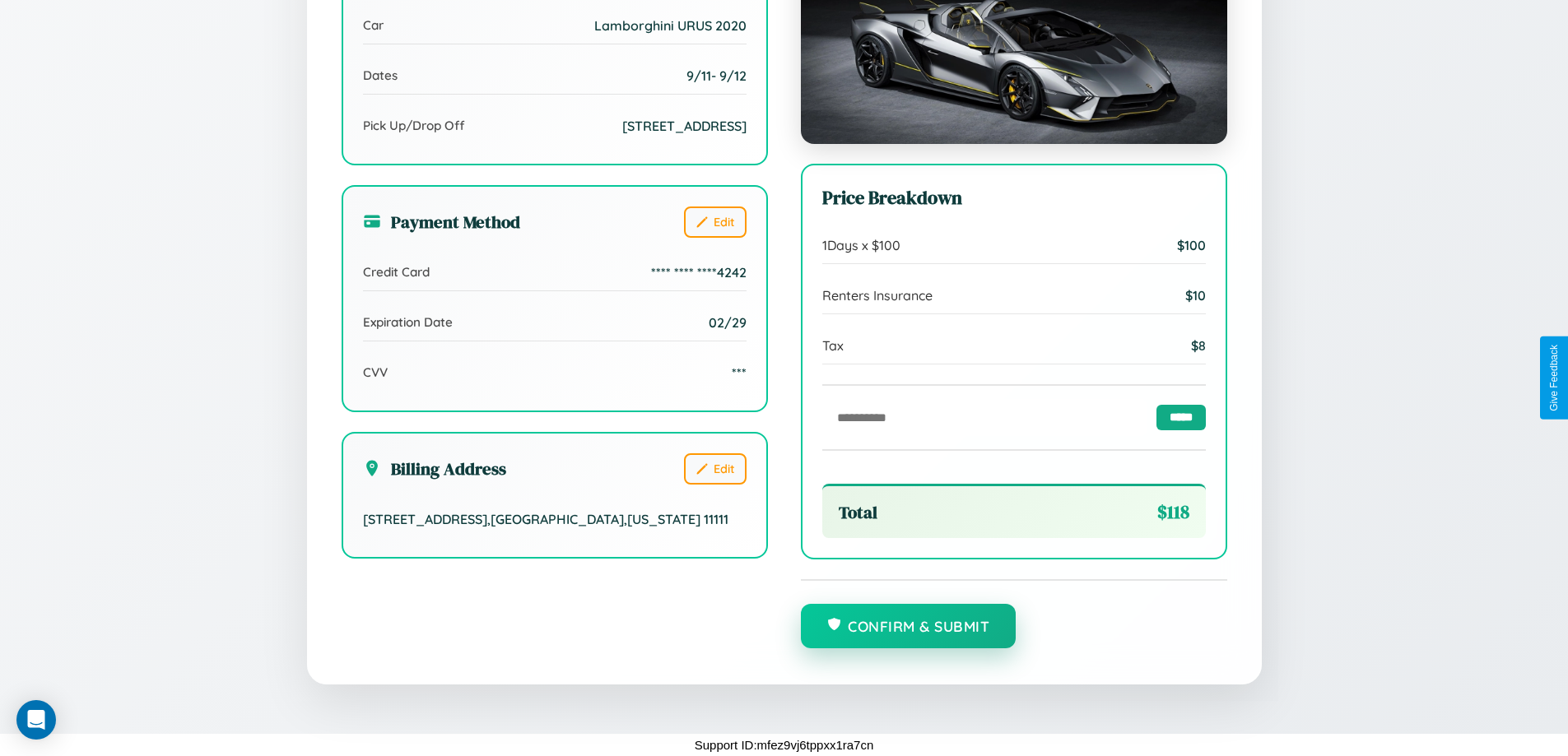
click at [908, 626] on button "Confirm & Submit" at bounding box center [908, 626] width 216 height 45
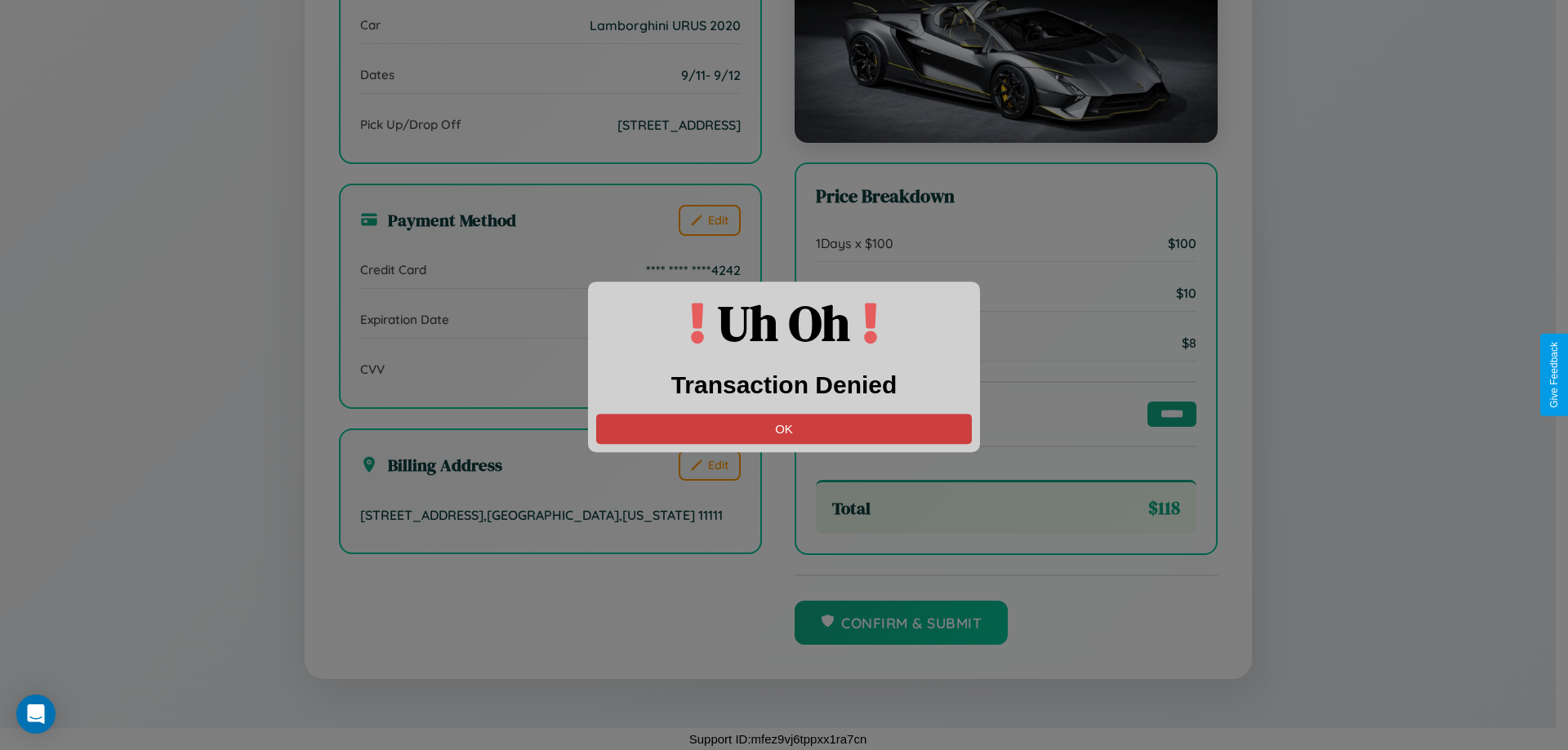
click at [784, 429] on button "OK" at bounding box center [784, 429] width 376 height 30
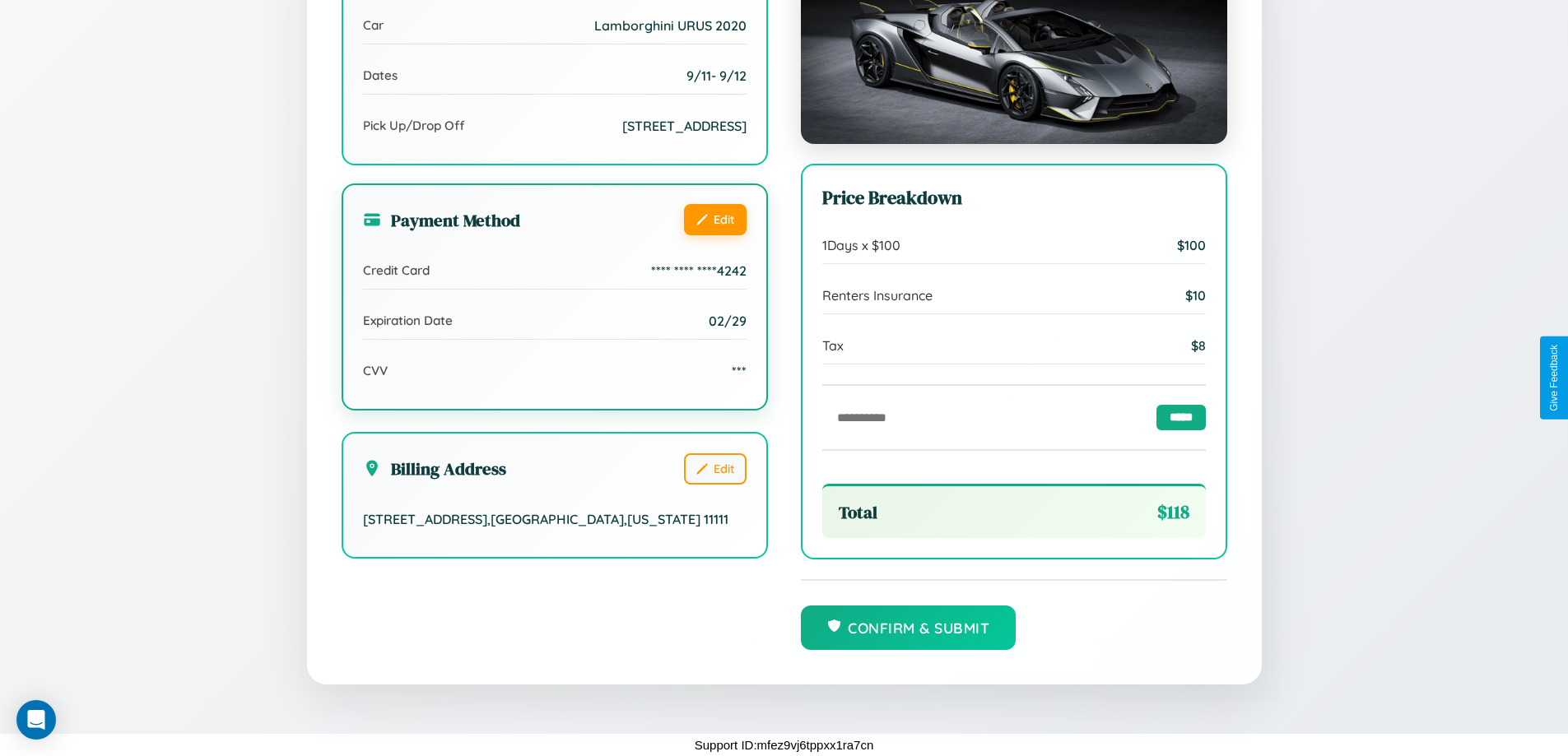
click at [714, 220] on button "Edit" at bounding box center [715, 220] width 63 height 31
click at [714, 217] on button "Edit" at bounding box center [715, 220] width 63 height 31
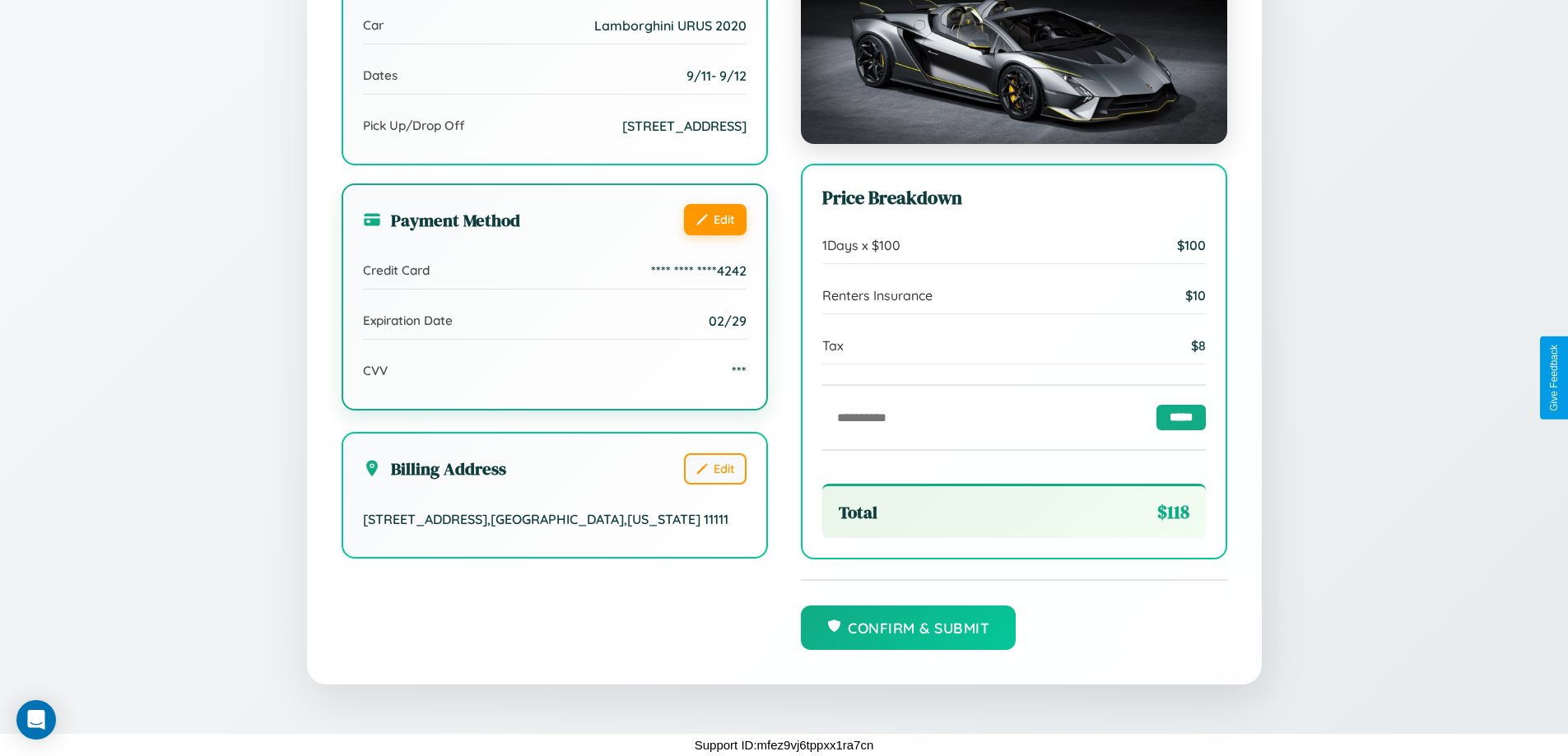
click at [714, 217] on button "Edit" at bounding box center [715, 220] width 63 height 31
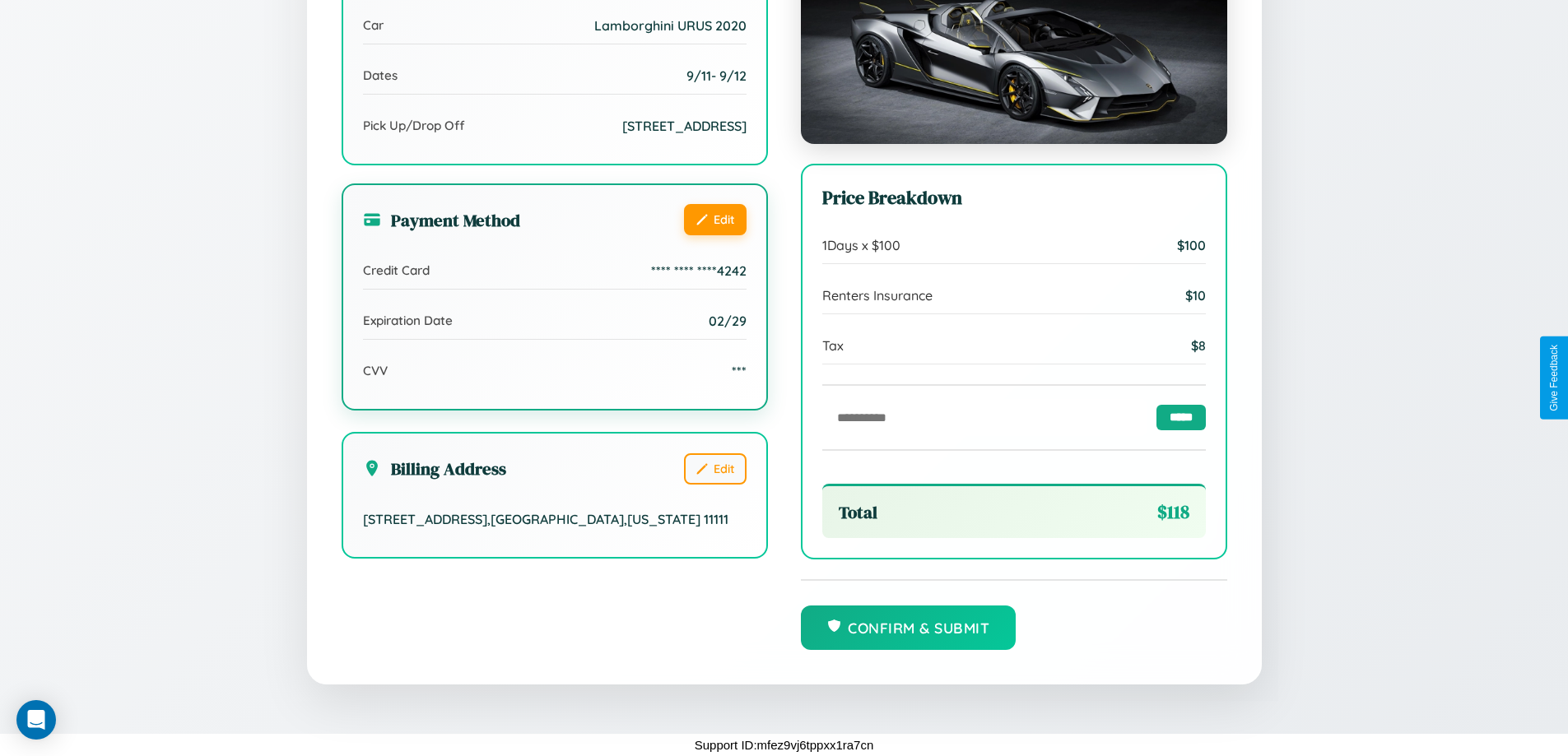
click at [714, 217] on button "Edit" at bounding box center [715, 220] width 63 height 31
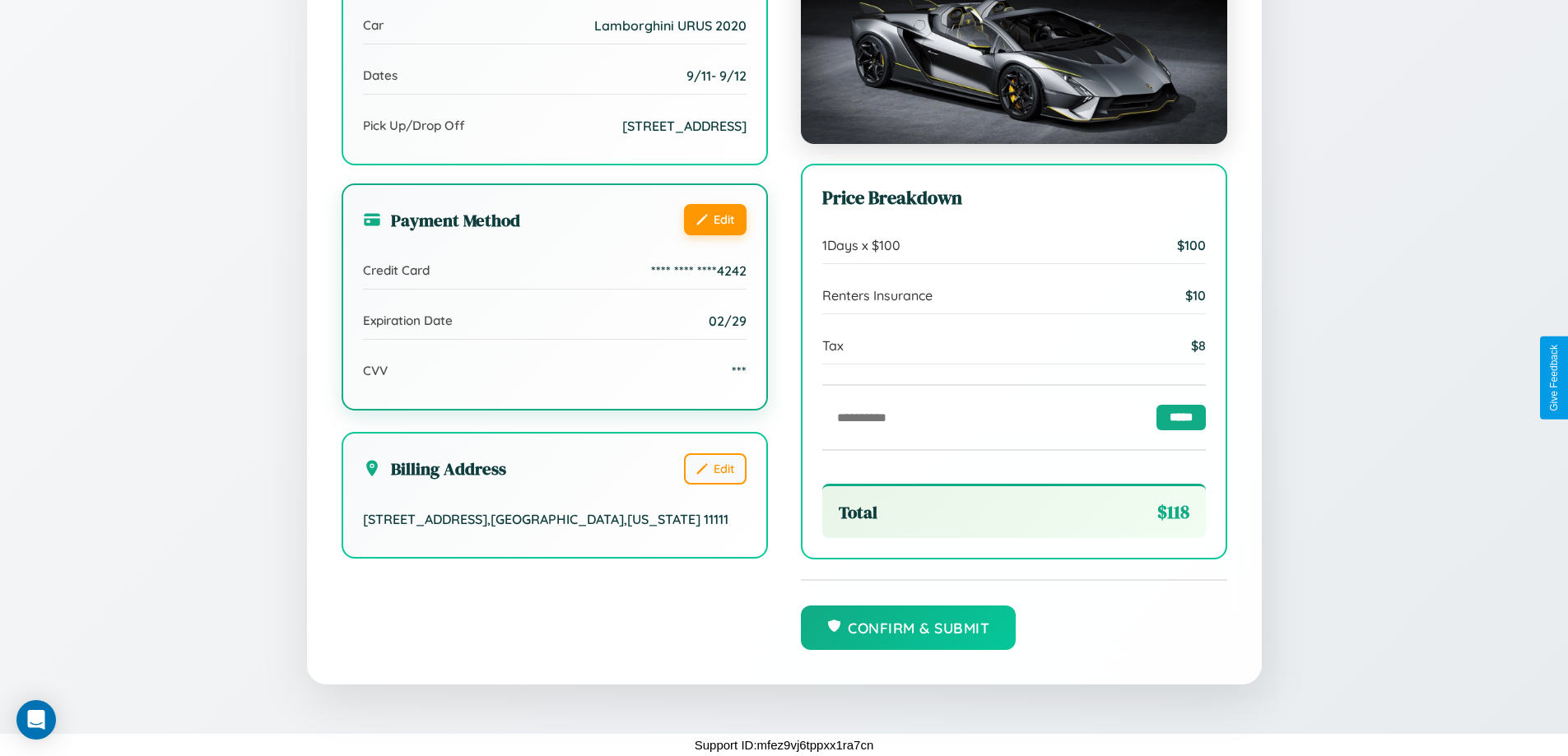
click at [714, 217] on button "Edit" at bounding box center [715, 220] width 63 height 31
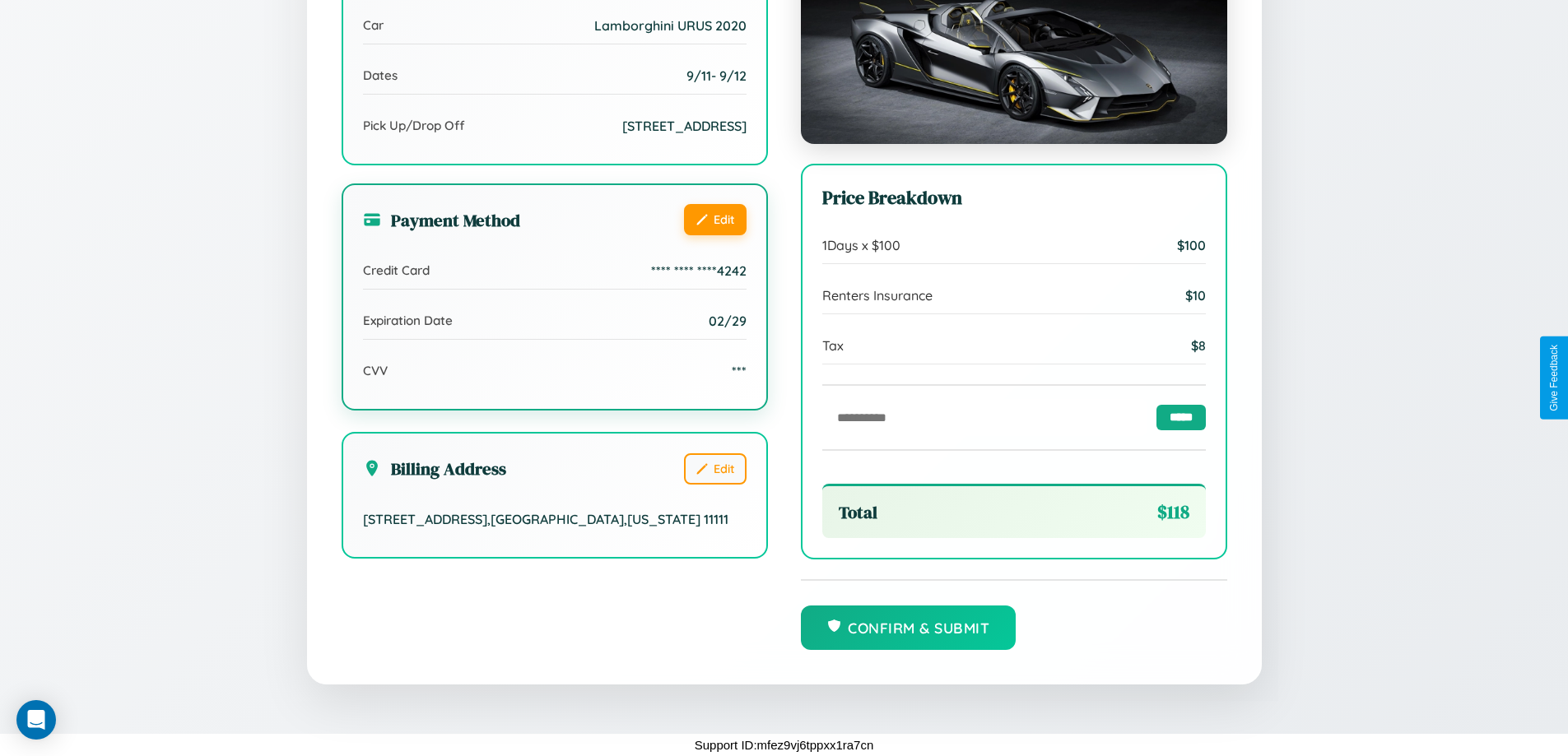
click at [714, 217] on button "Edit" at bounding box center [715, 220] width 63 height 31
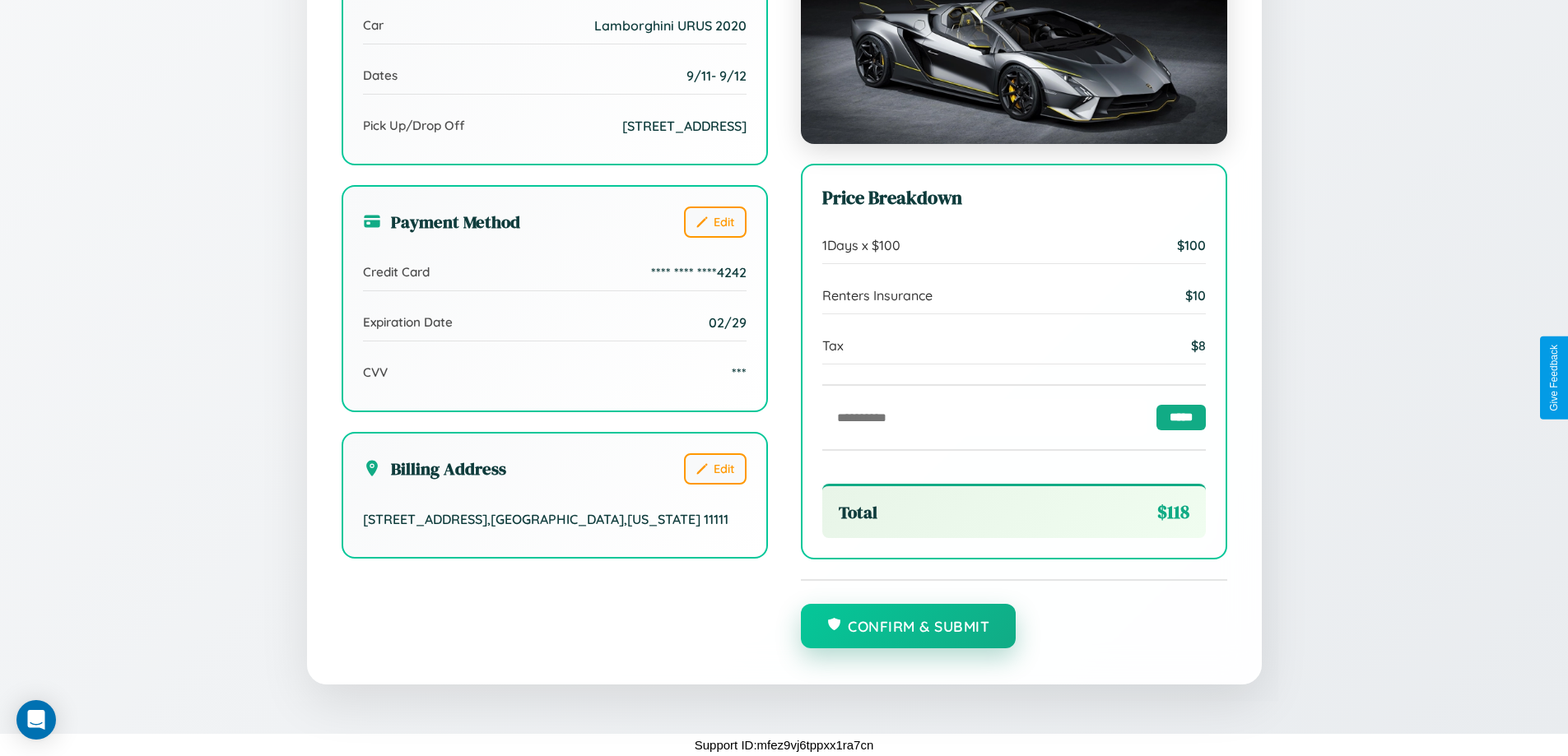
click at [908, 627] on button "Confirm & Submit" at bounding box center [908, 626] width 216 height 45
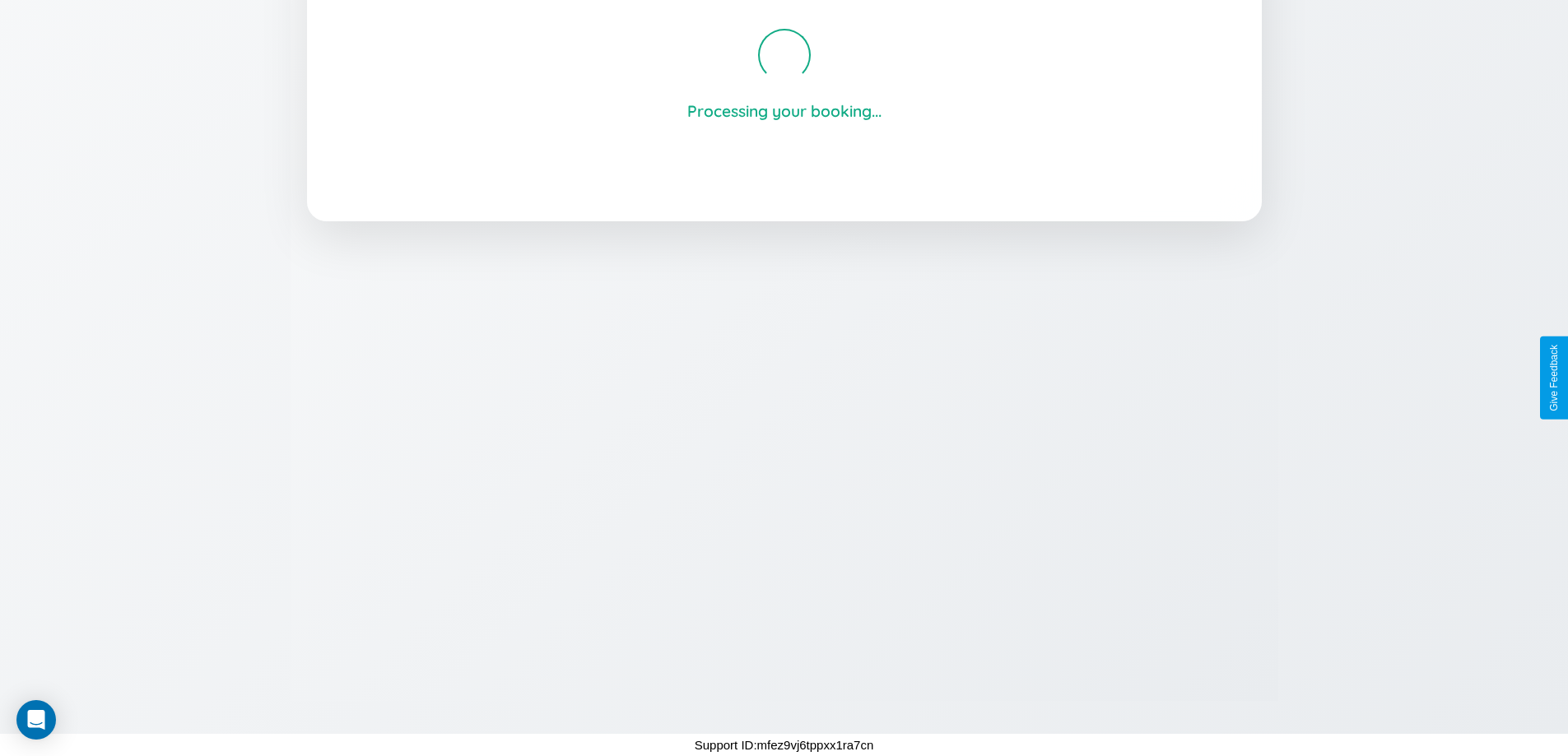
scroll to position [313, 0]
